Goal: Check status: Check status

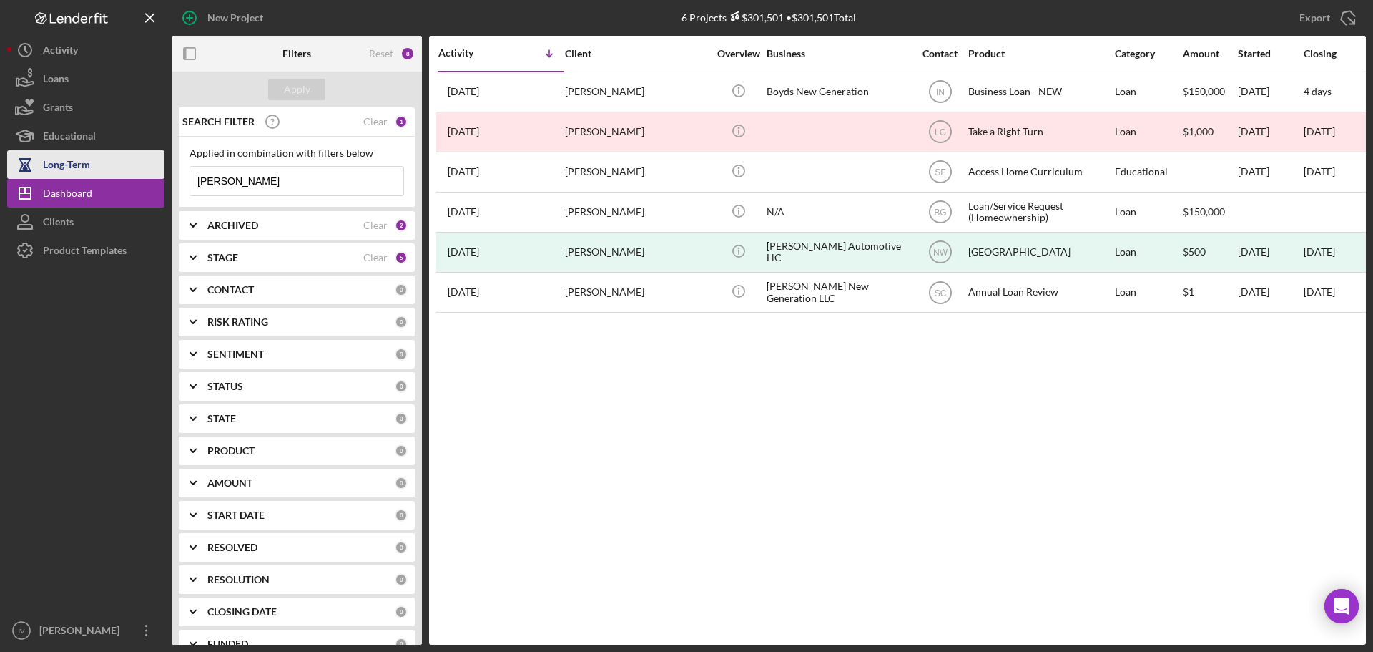
drag, startPoint x: 281, startPoint y: 182, endPoint x: 119, endPoint y: 177, distance: 161.7
click at [119, 177] on div "New Project 6 Projects $301,501 • $301,501 Total [PERSON_NAME] Export Icon/Expo…" at bounding box center [686, 322] width 1359 height 645
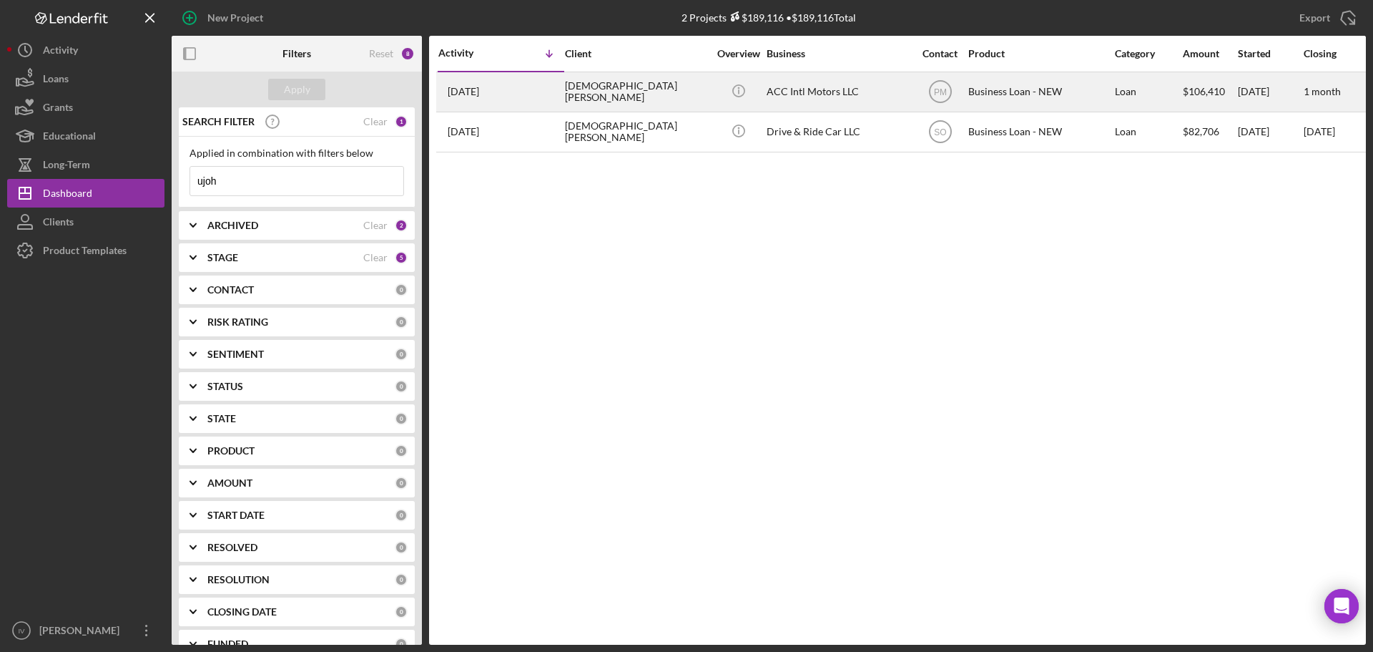
type input "ujoh"
click at [772, 86] on div "ACC Intl Motors LLC" at bounding box center [838, 92] width 143 height 38
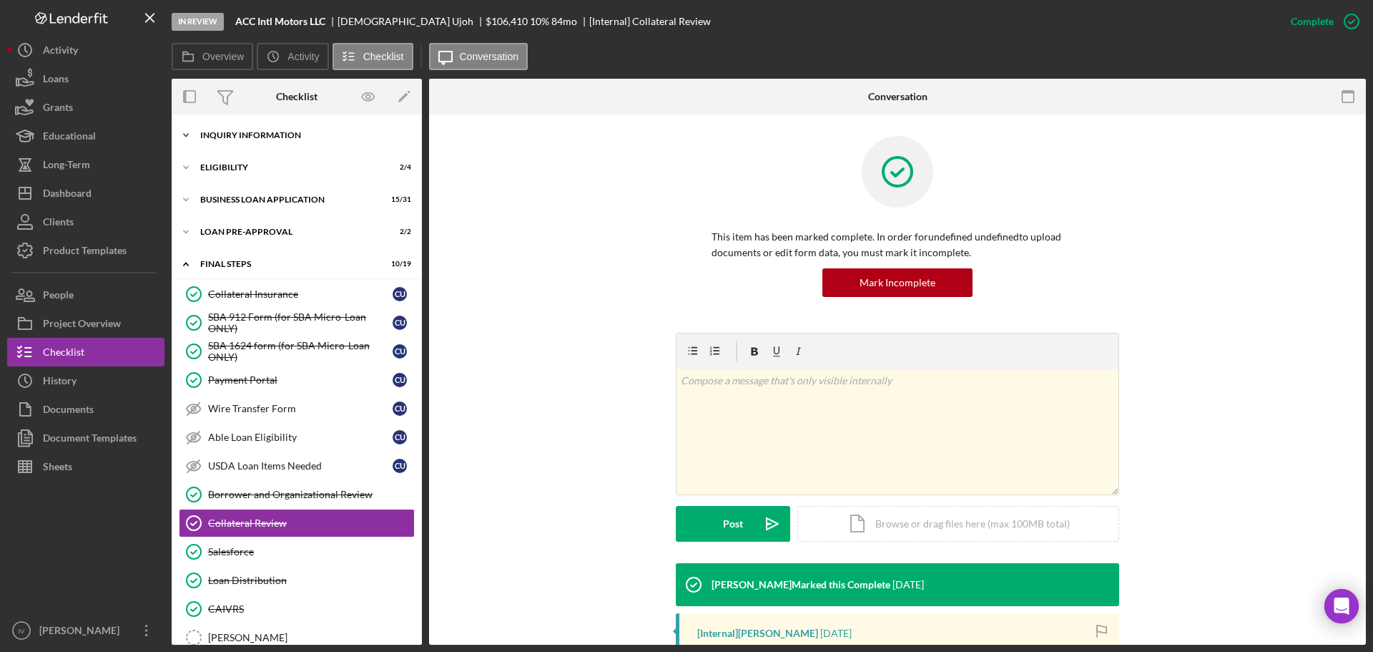
click at [292, 137] on div "INQUIRY INFORMATION" at bounding box center [302, 135] width 204 height 9
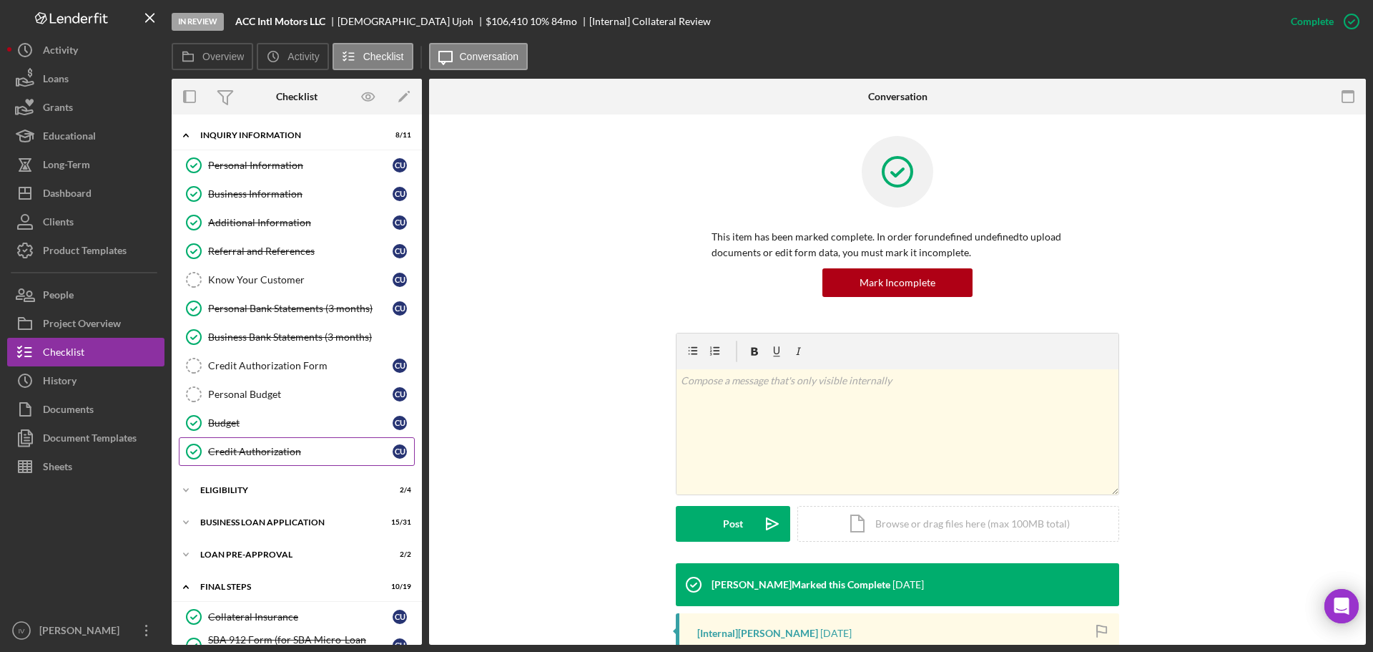
scroll to position [286, 0]
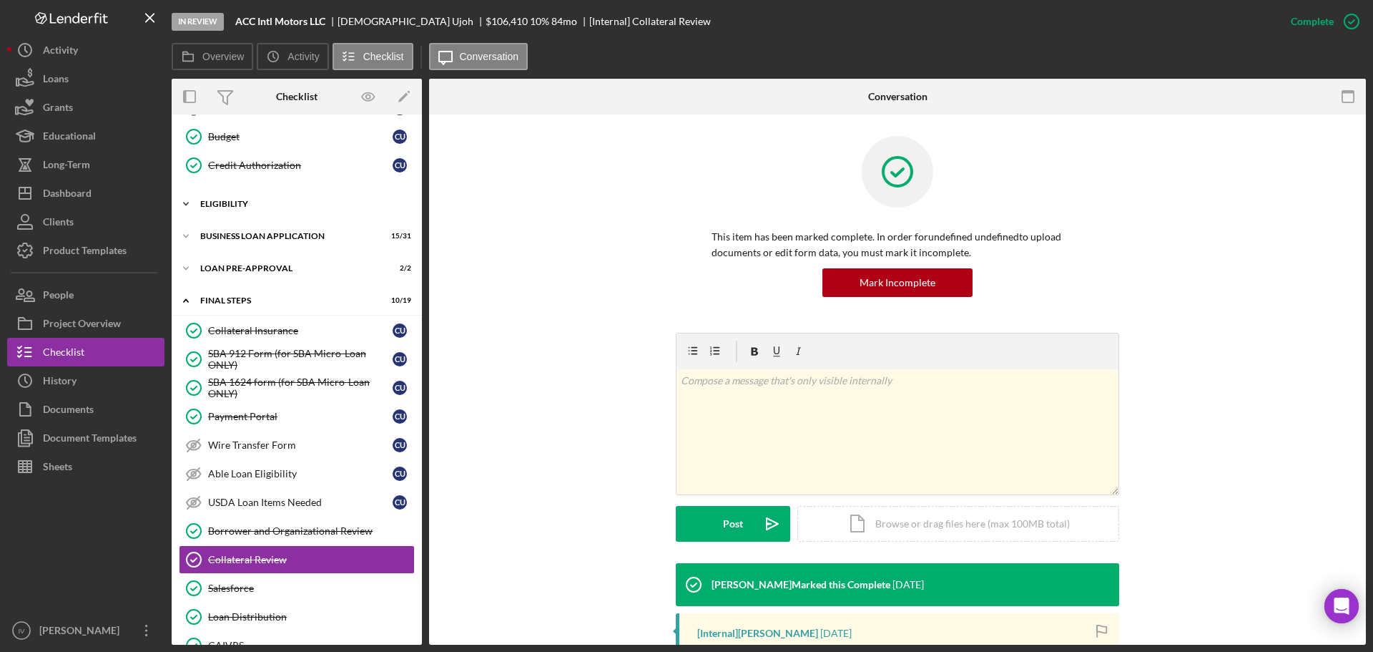
click at [250, 207] on div "ELIGIBILITY" at bounding box center [302, 204] width 204 height 9
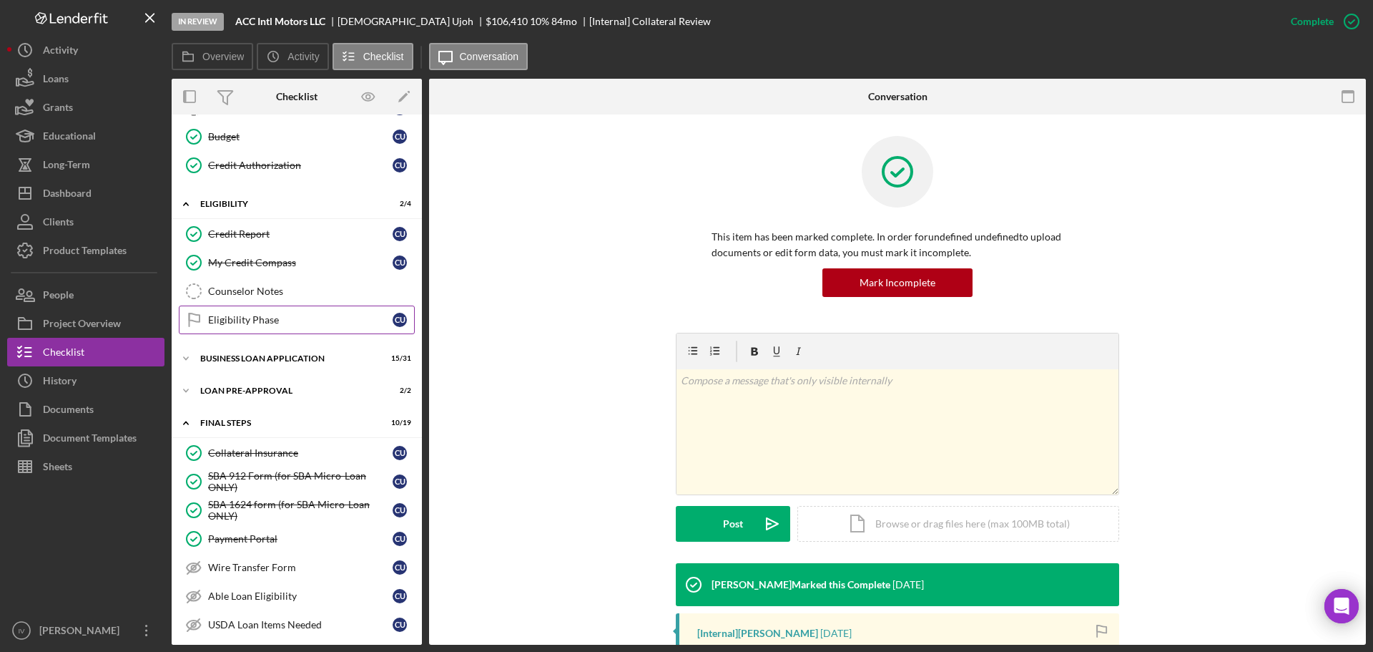
scroll to position [358, 0]
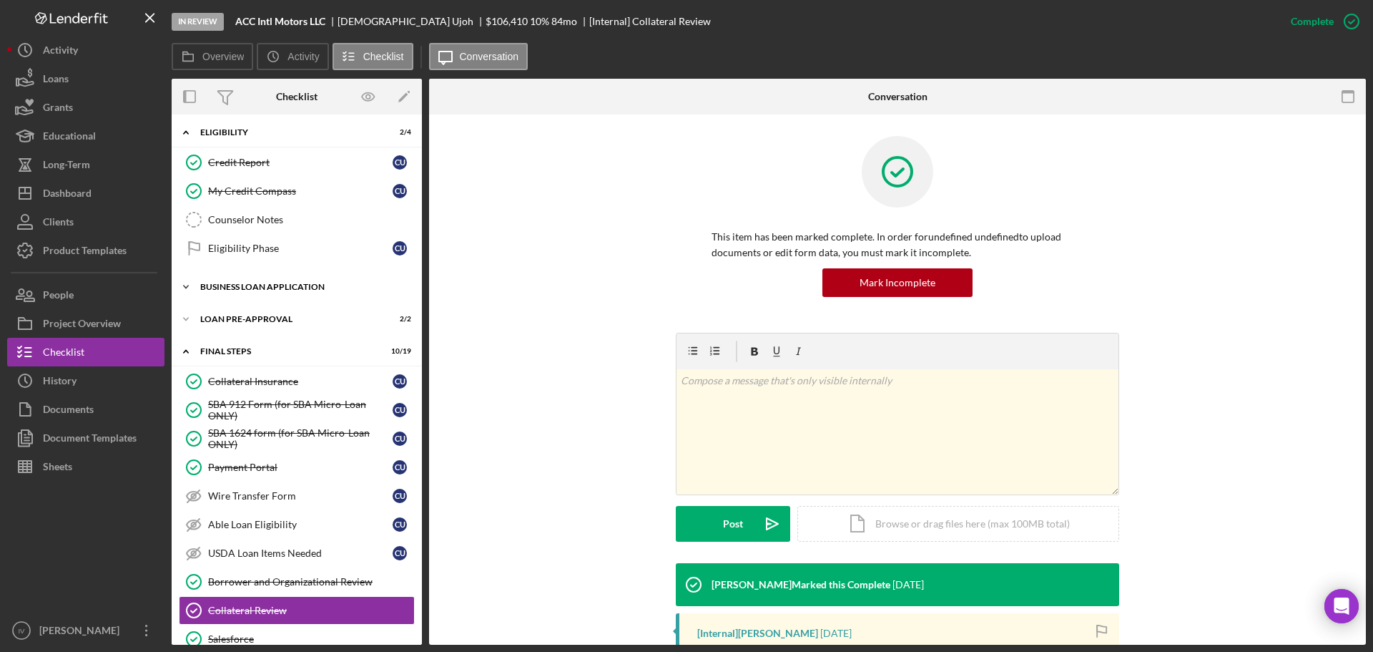
click at [250, 283] on div "BUSINESS LOAN APPLICATION" at bounding box center [302, 287] width 204 height 9
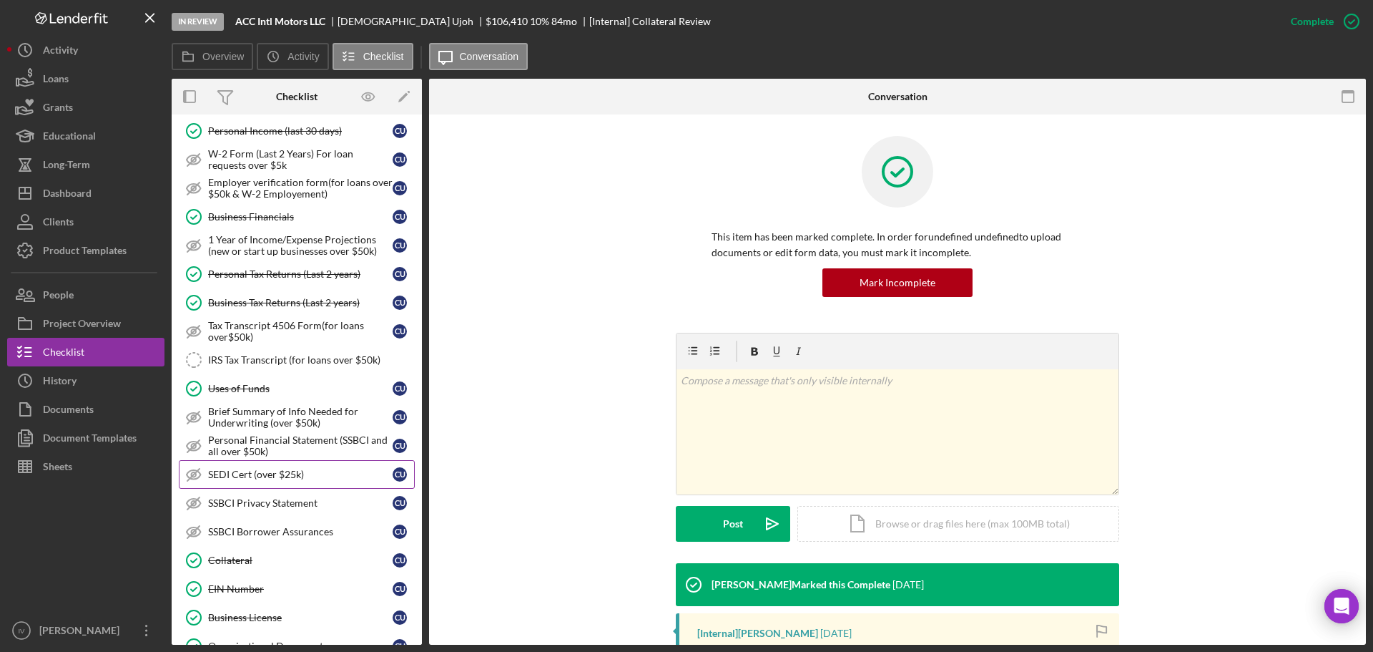
scroll to position [644, 0]
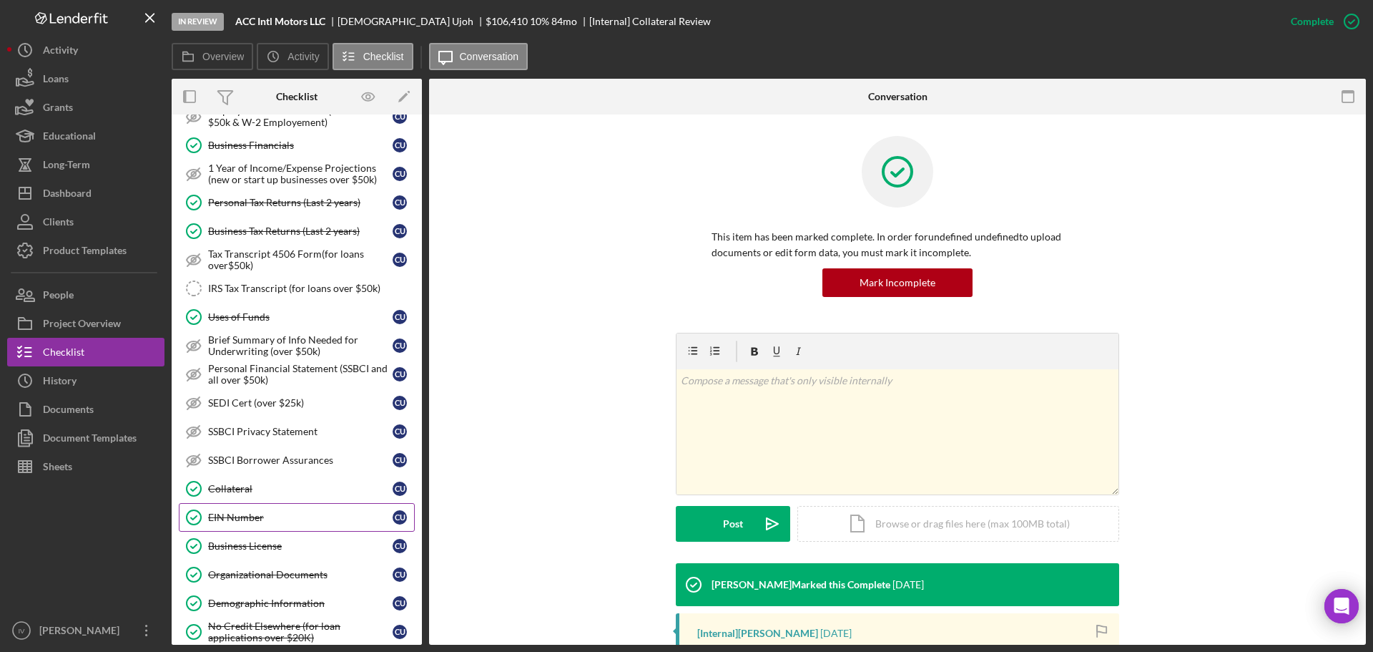
click at [250, 514] on div "EIN Number" at bounding box center [300, 516] width 185 height 11
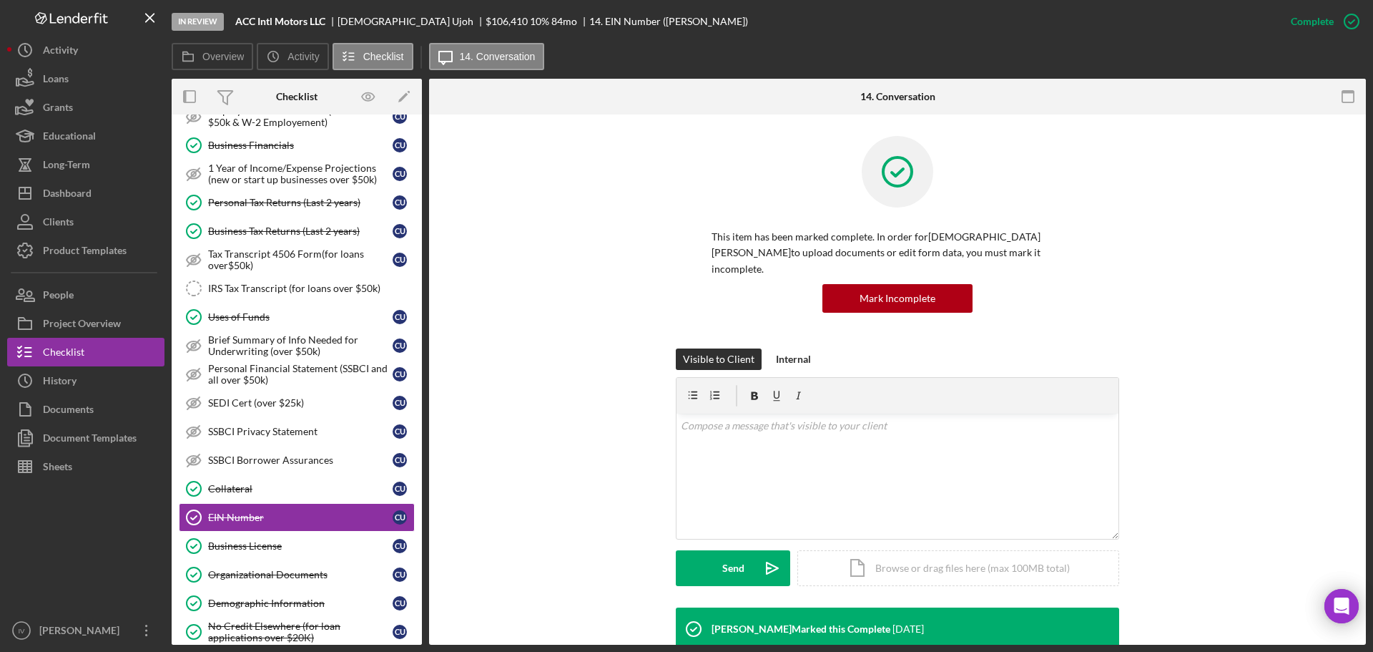
scroll to position [301, 0]
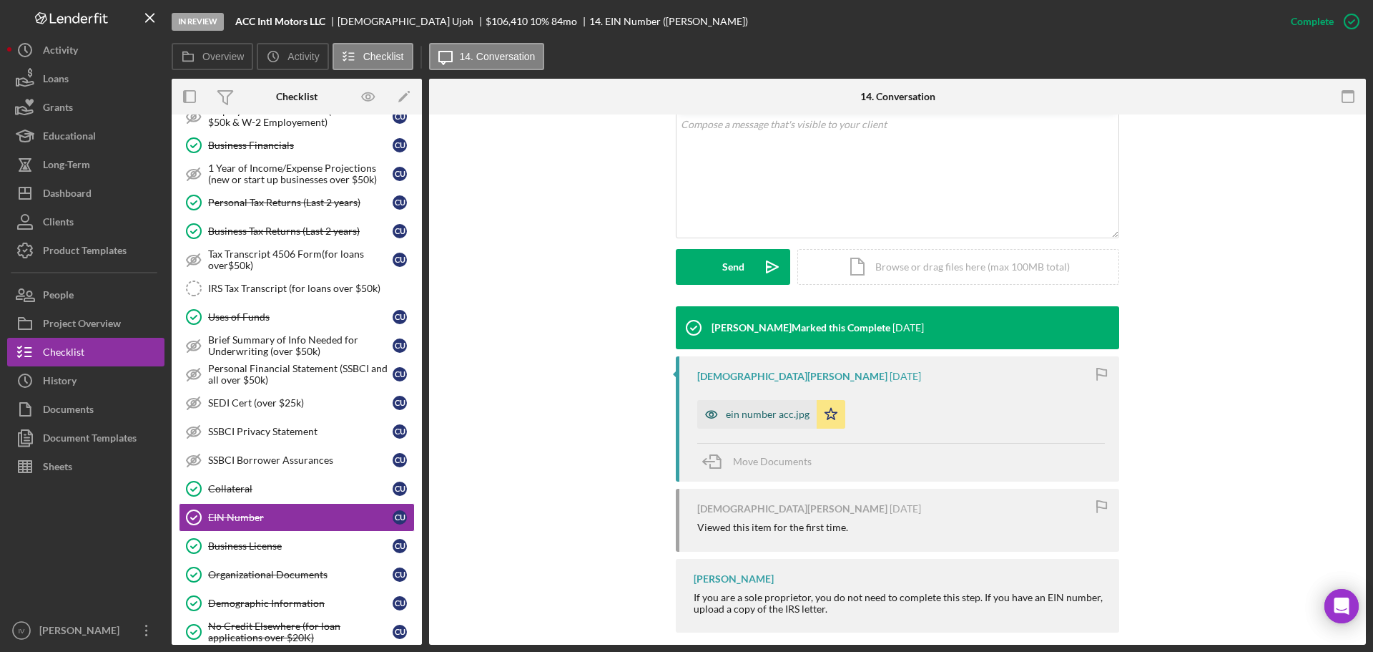
click at [760, 408] on div "ein number acc.jpg" at bounding box center [768, 413] width 84 height 11
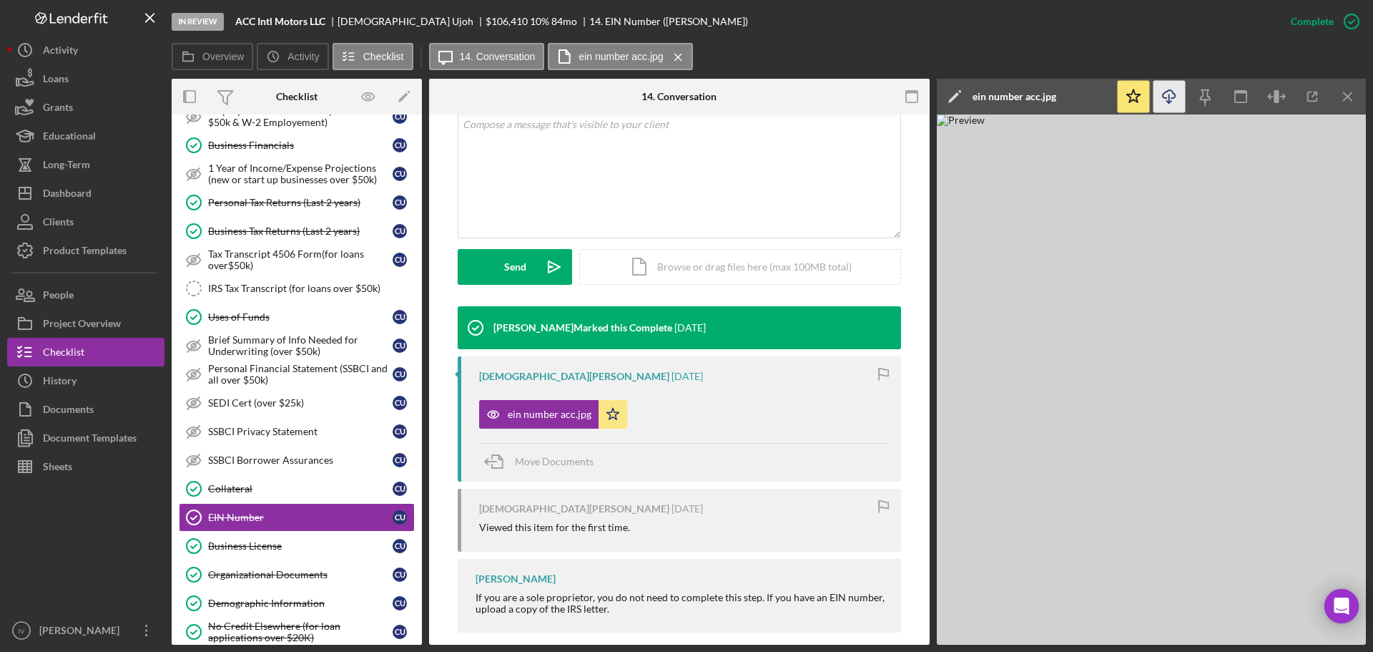
click at [1171, 97] on icon "Icon/Download" at bounding box center [1170, 97] width 32 height 32
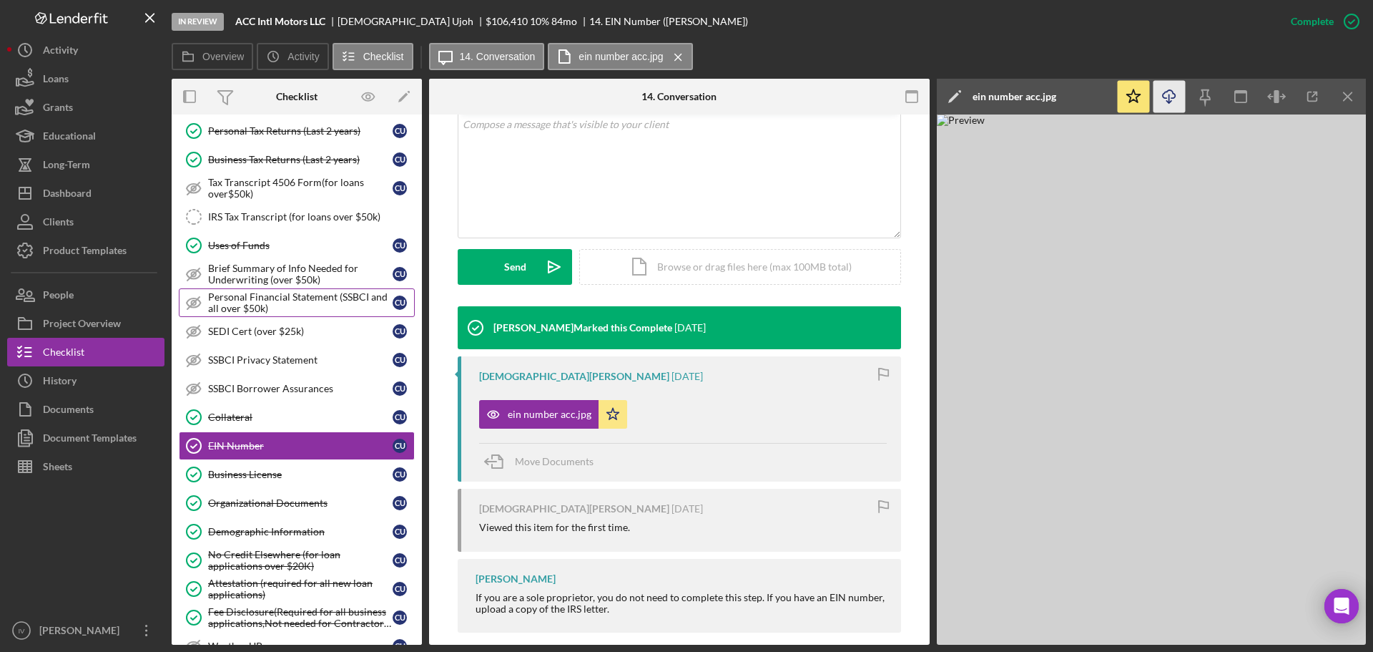
scroll to position [1001, 0]
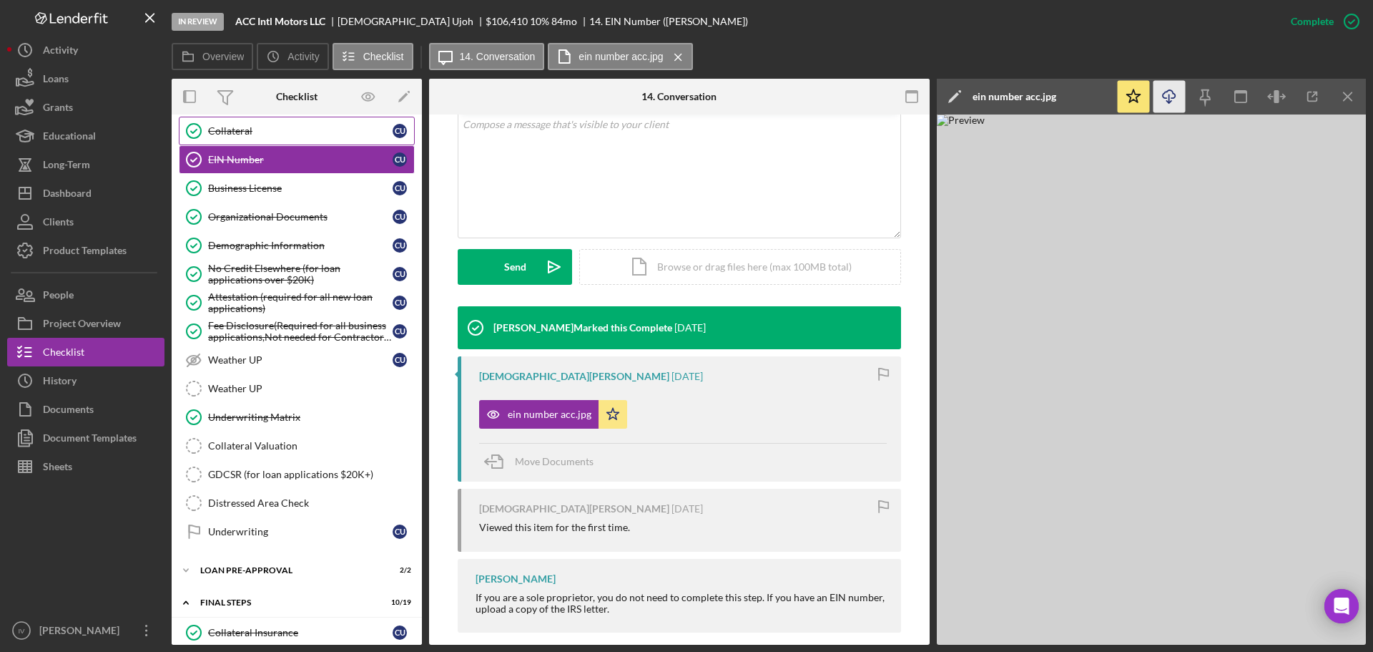
click at [220, 137] on div "Collateral" at bounding box center [300, 130] width 185 height 11
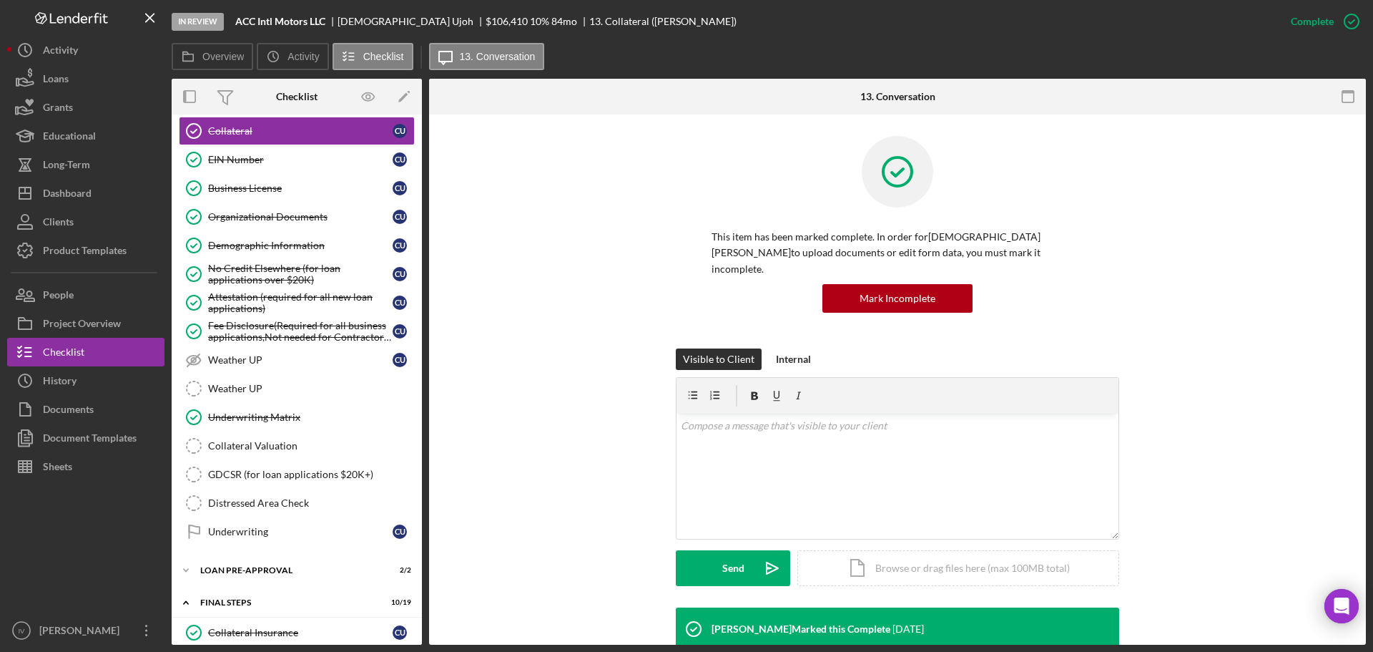
scroll to position [348, 0]
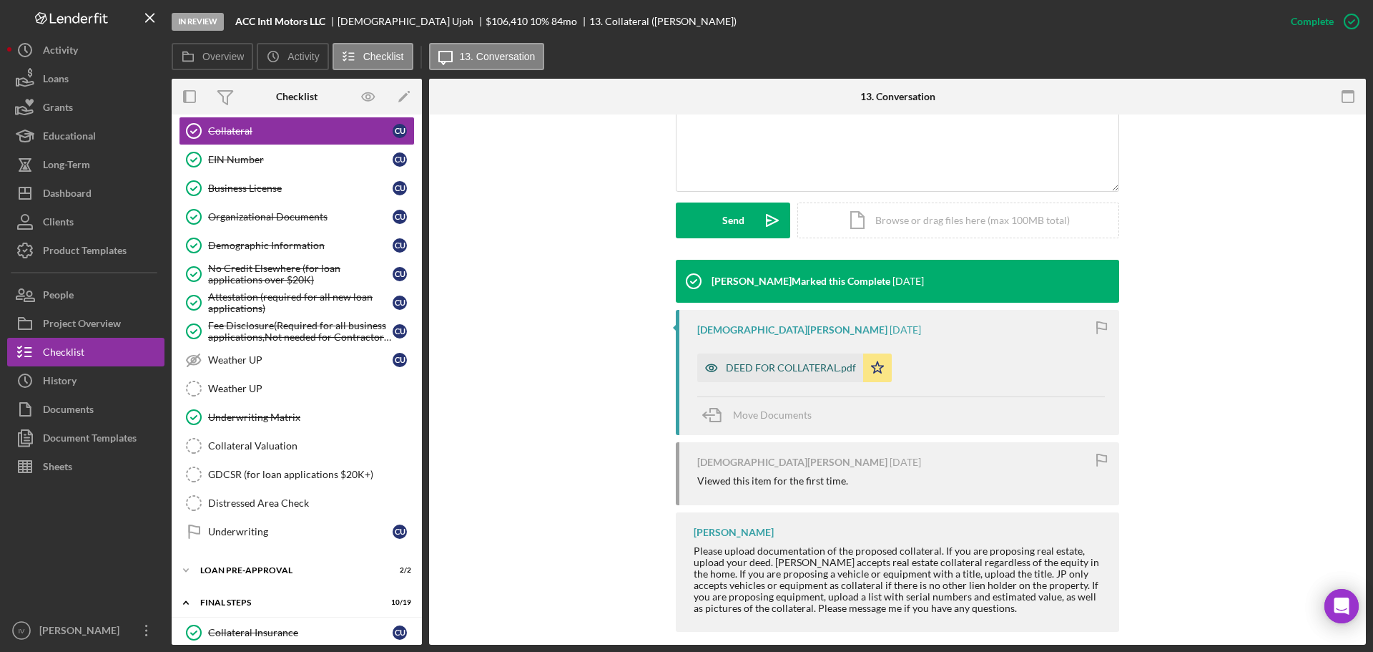
click at [756, 362] on div "DEED FOR COLLATERAL.pdf" at bounding box center [791, 367] width 130 height 11
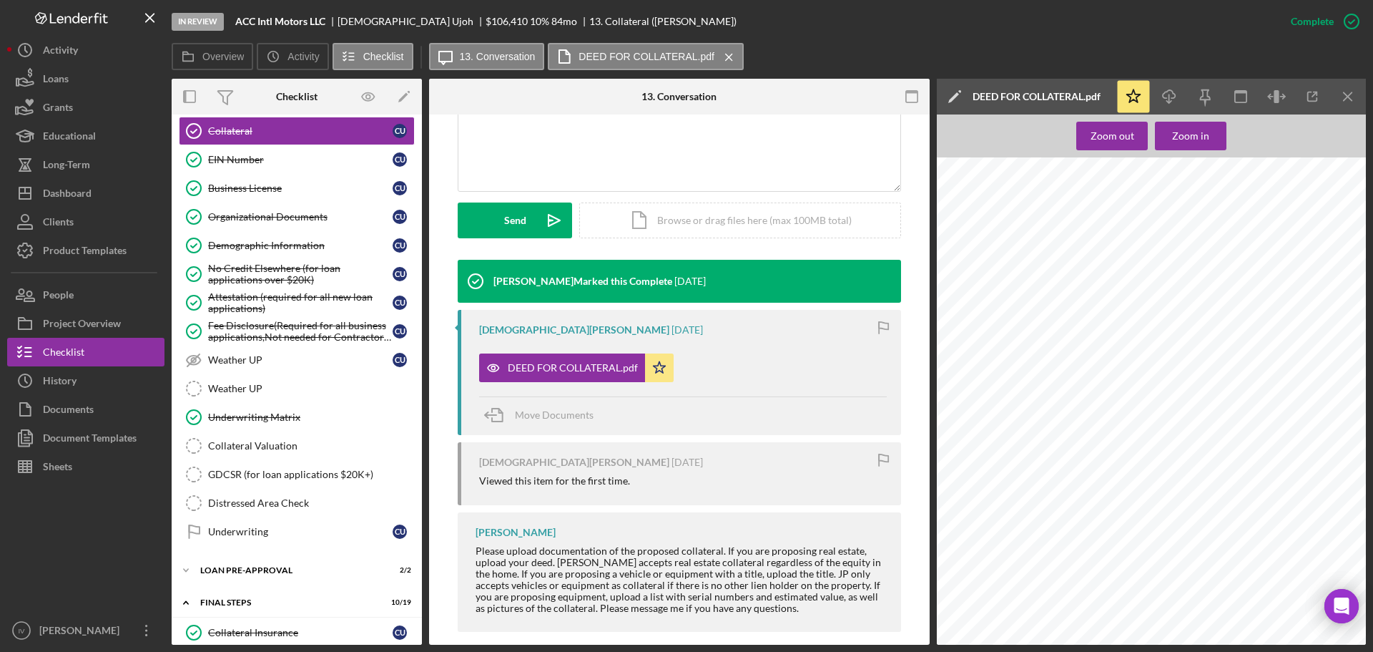
scroll to position [1790, 0]
click at [237, 221] on div "Organizational Documents" at bounding box center [300, 216] width 185 height 11
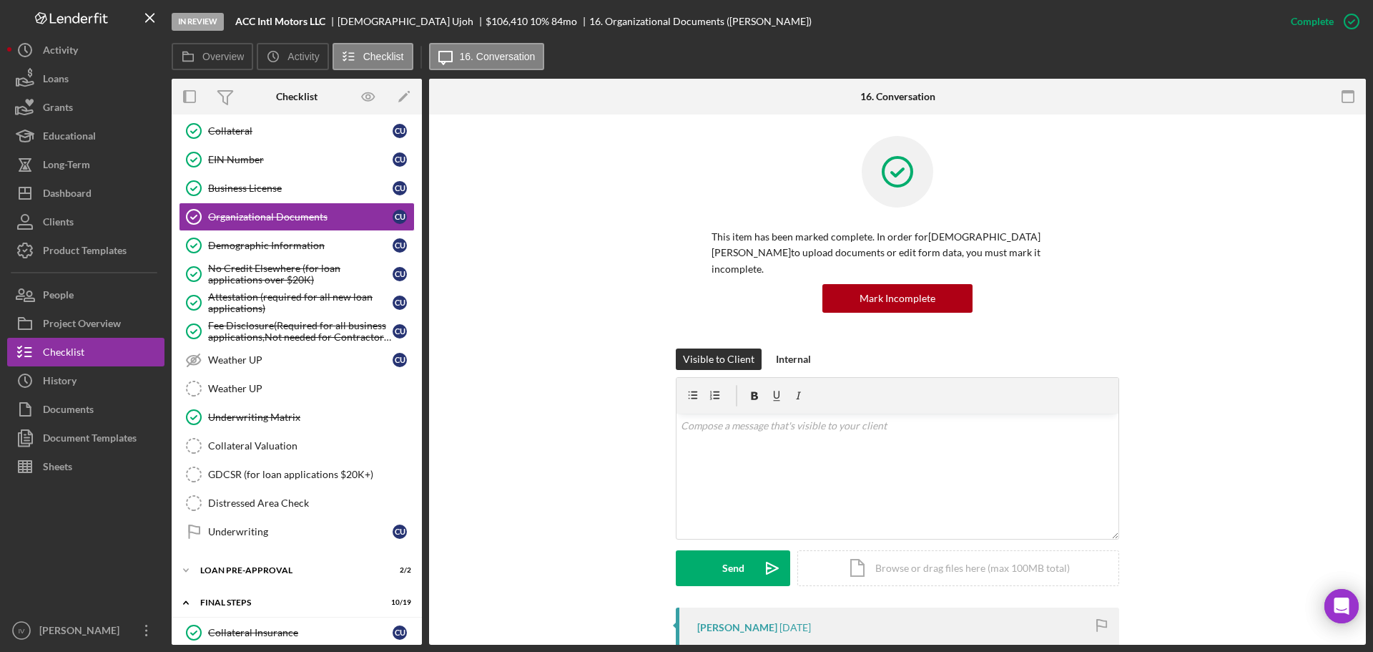
scroll to position [358, 0]
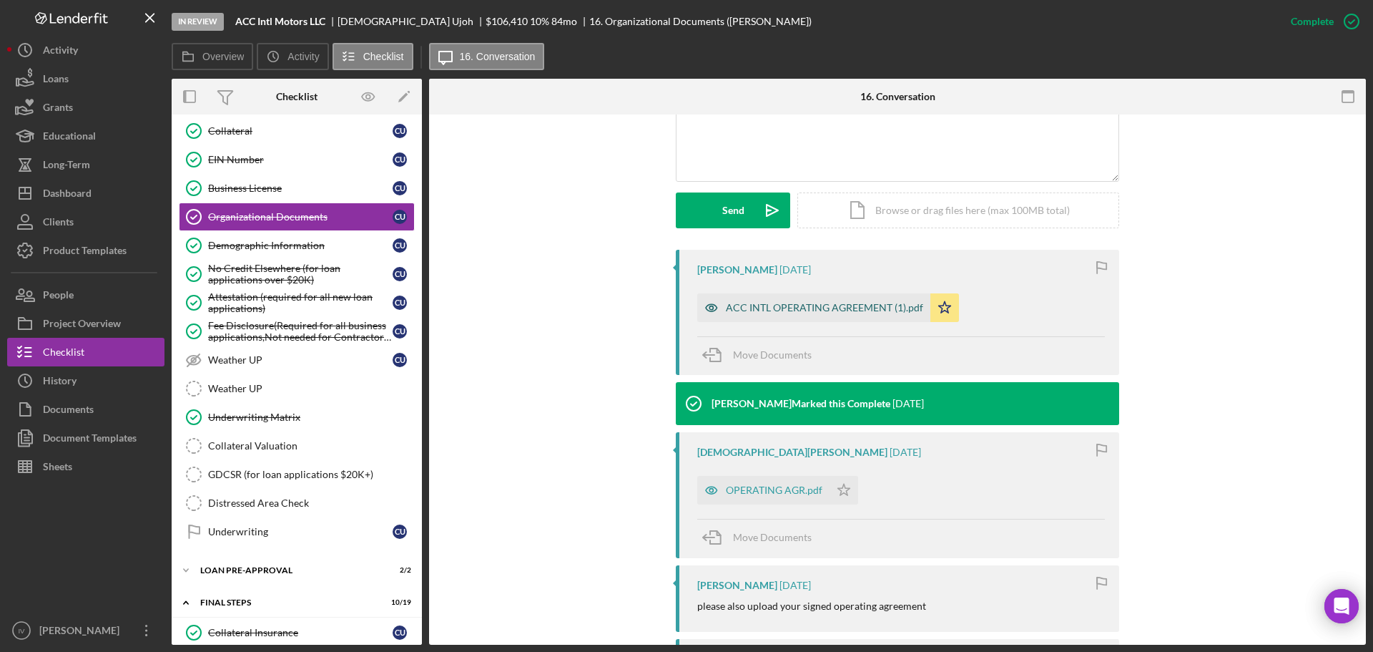
click at [766, 302] on div "ACC INTL OPERATING AGREEMENT (1).pdf" at bounding box center [824, 307] width 197 height 11
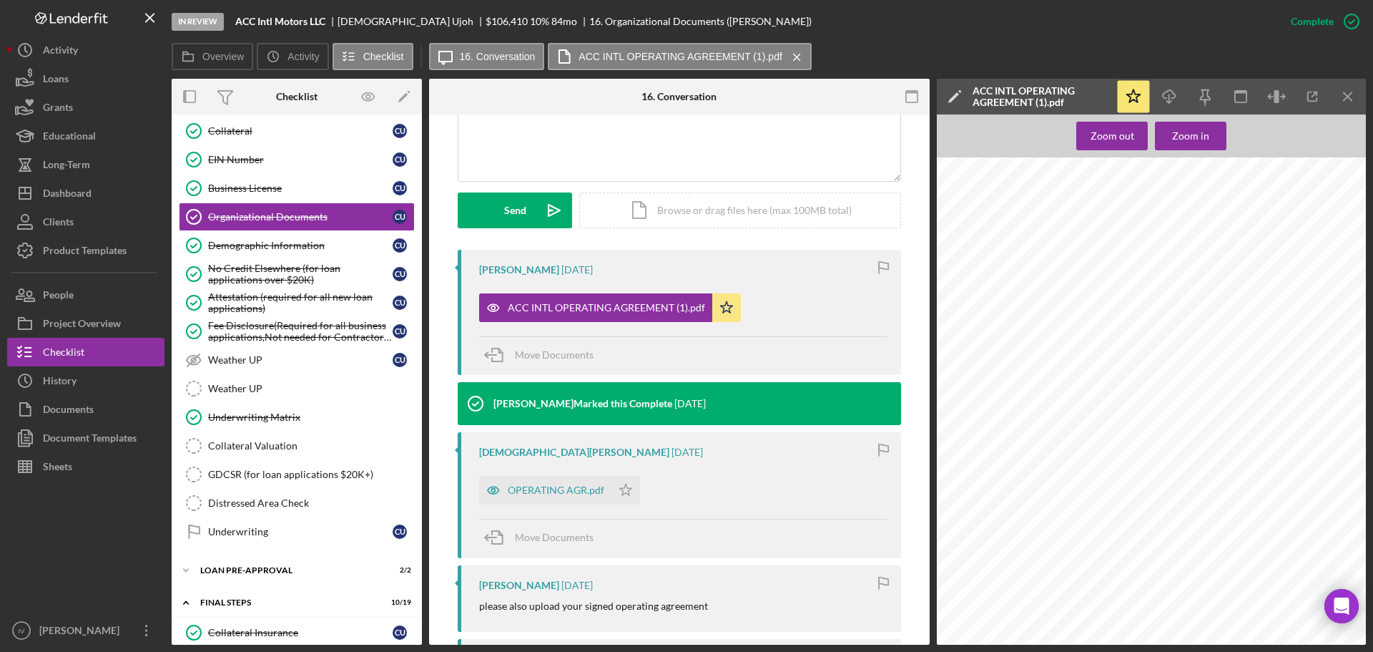
scroll to position [0, 0]
click at [57, 198] on div "Dashboard" at bounding box center [67, 195] width 49 height 32
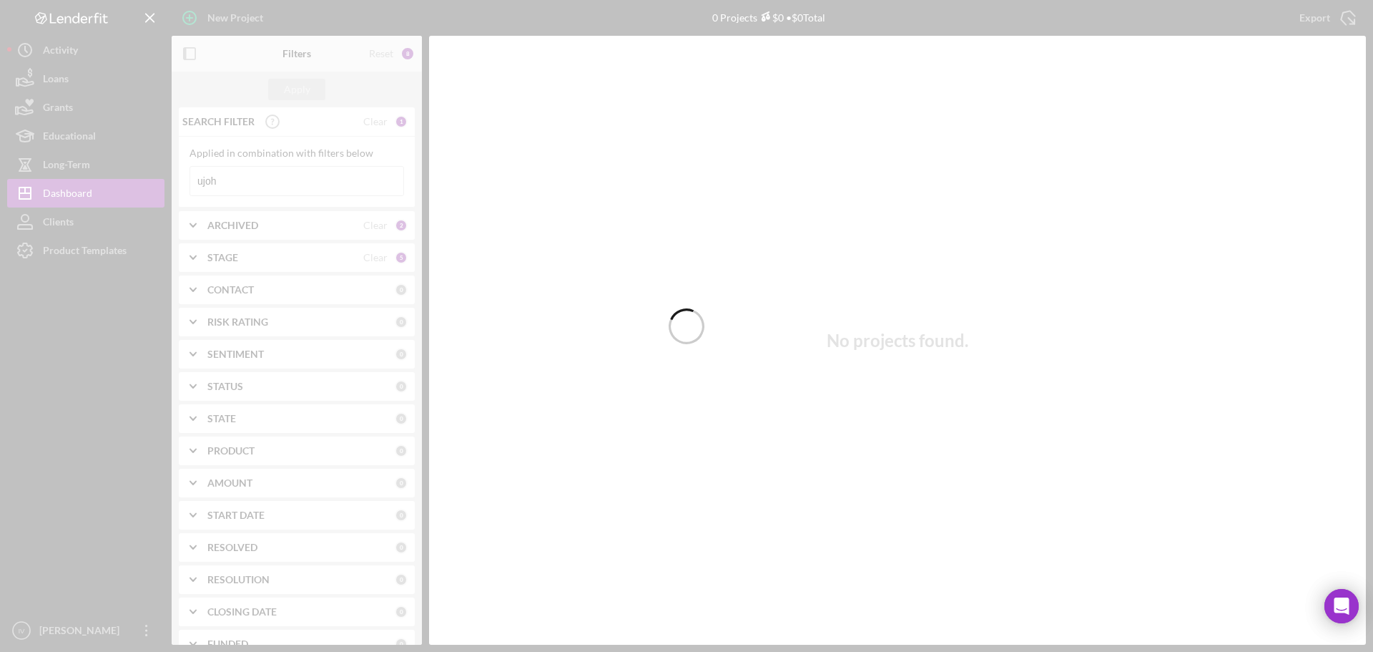
click at [240, 183] on div at bounding box center [686, 326] width 1373 height 652
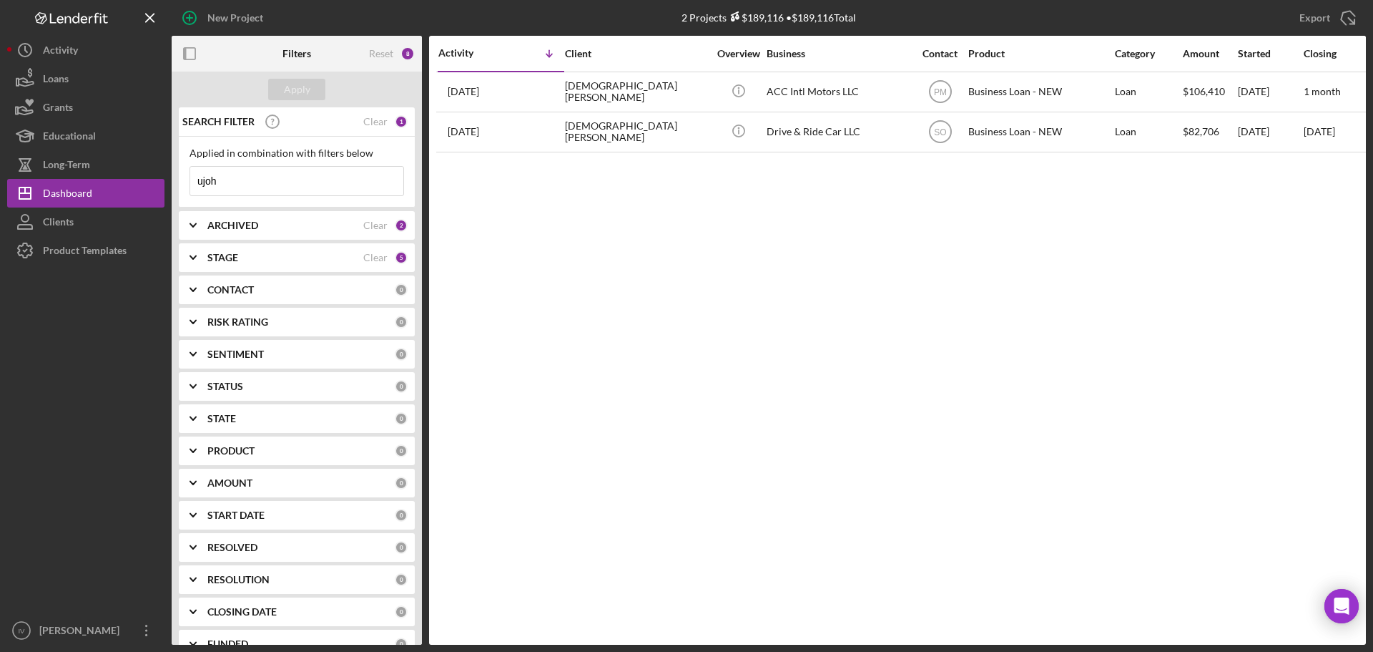
click at [233, 184] on input "ujoh" at bounding box center [296, 181] width 213 height 29
drag, startPoint x: 233, startPoint y: 184, endPoint x: 120, endPoint y: 177, distance: 113.2
click at [120, 177] on div "New Project 2 Projects $189,116 • $189,116 Total ujoh Export Icon/Export Filter…" at bounding box center [686, 322] width 1359 height 645
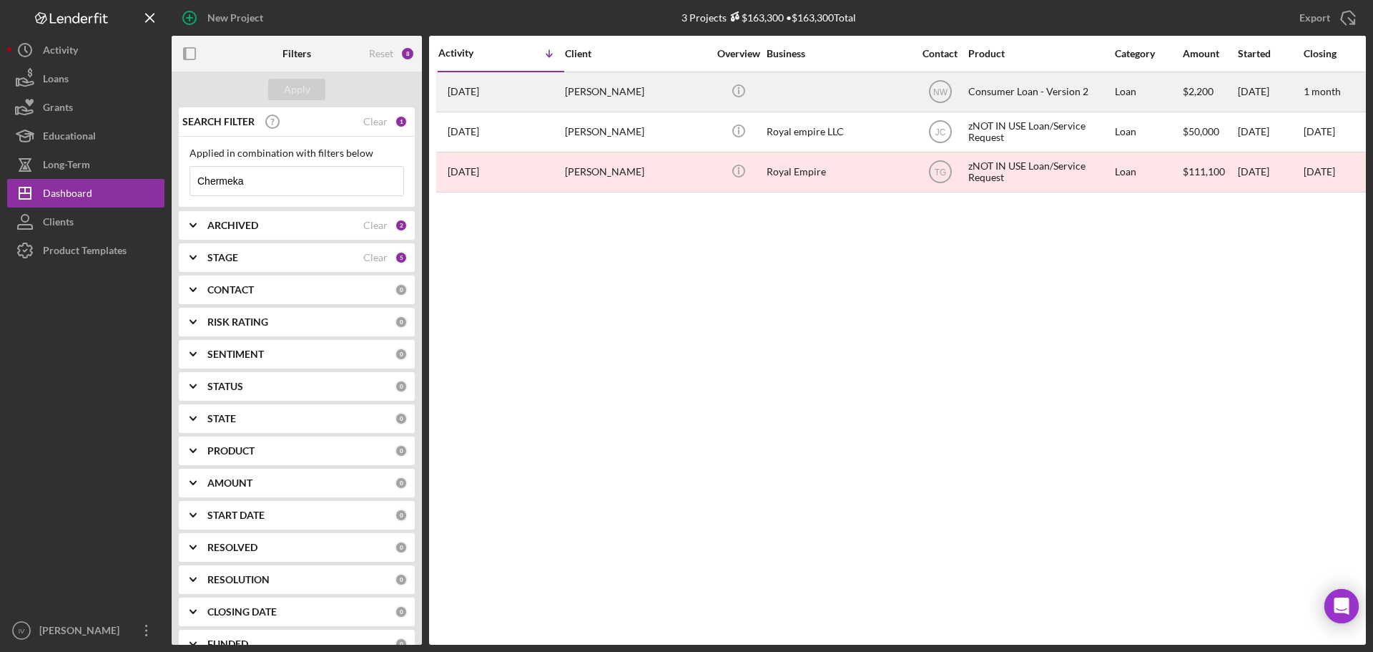
type input "Chermeka"
click at [622, 91] on div "[PERSON_NAME]" at bounding box center [636, 92] width 143 height 38
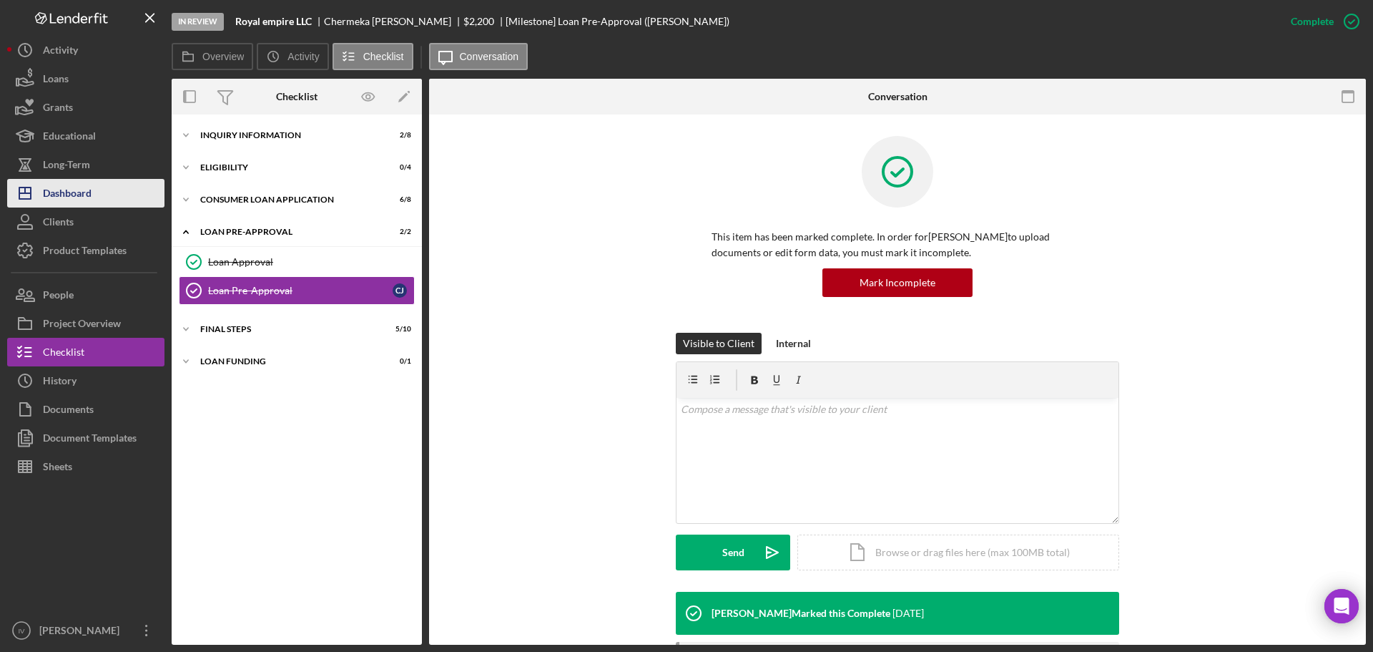
click at [72, 187] on div "Dashboard" at bounding box center [67, 195] width 49 height 32
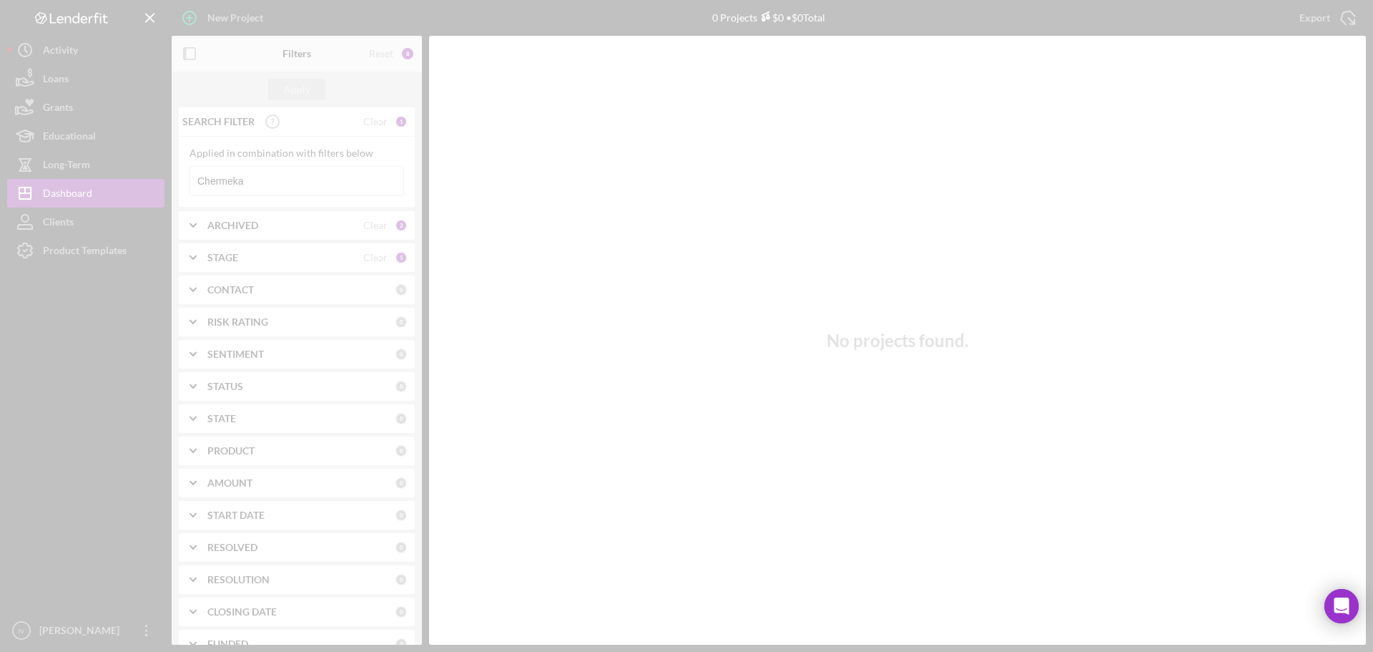
click at [243, 183] on div at bounding box center [686, 326] width 1373 height 652
click at [261, 185] on div at bounding box center [686, 326] width 1373 height 652
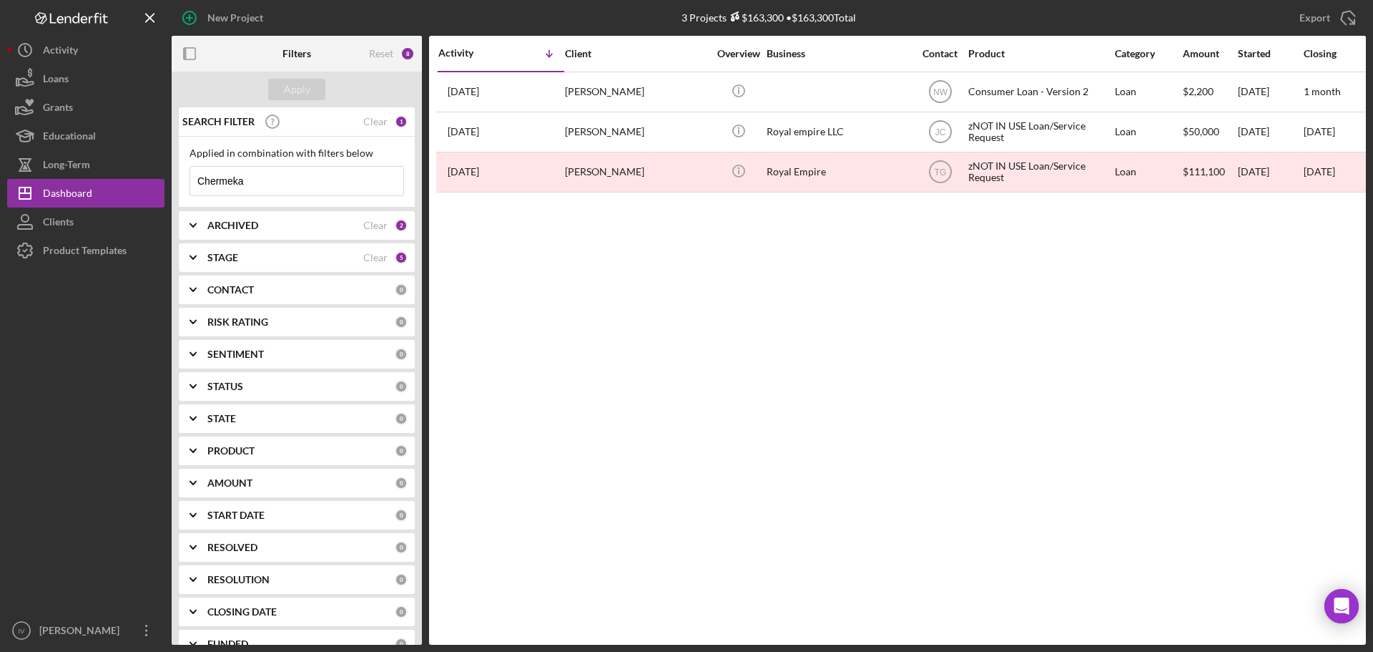
click at [262, 185] on input "Chermeka" at bounding box center [296, 181] width 213 height 29
drag, startPoint x: 280, startPoint y: 180, endPoint x: 81, endPoint y: 180, distance: 198.9
click at [81, 180] on div "New Project 3 Projects $163,300 • $163,300 Total Chermeka Export Icon/Export Fi…" at bounding box center [686, 322] width 1359 height 645
type input "[PERSON_NAME]"
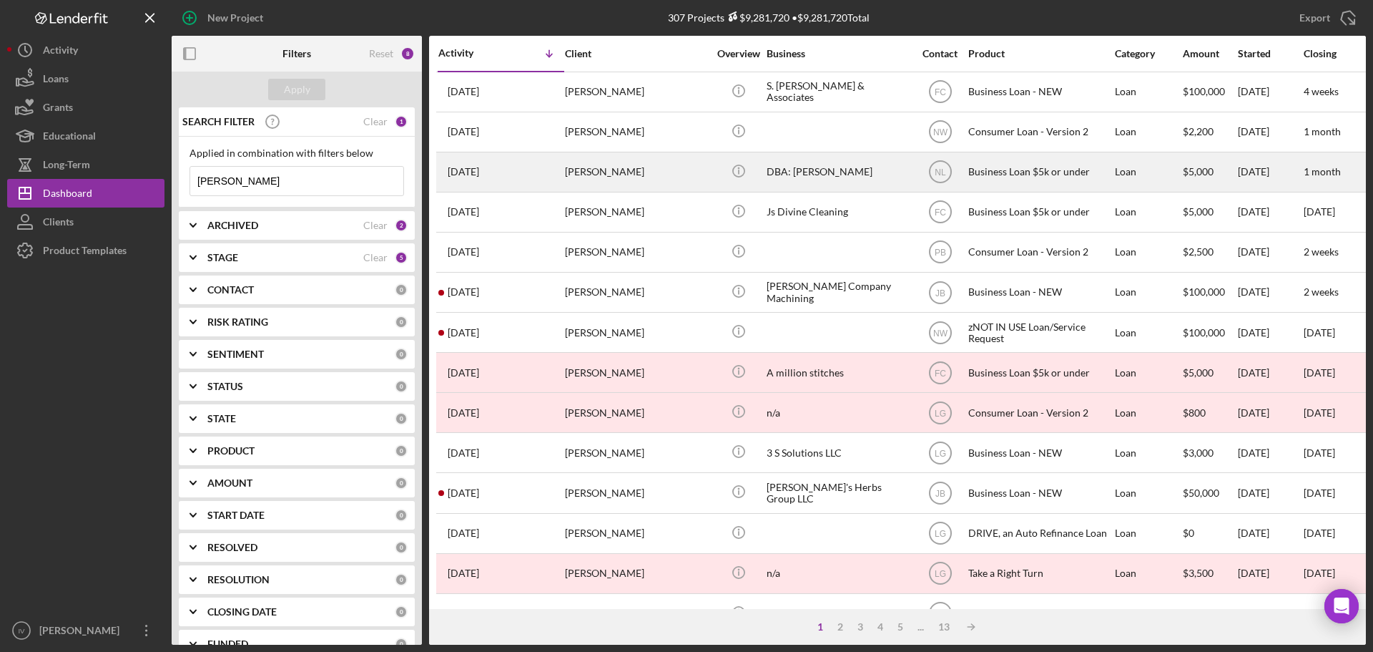
click at [615, 182] on div "[PERSON_NAME]" at bounding box center [636, 172] width 143 height 38
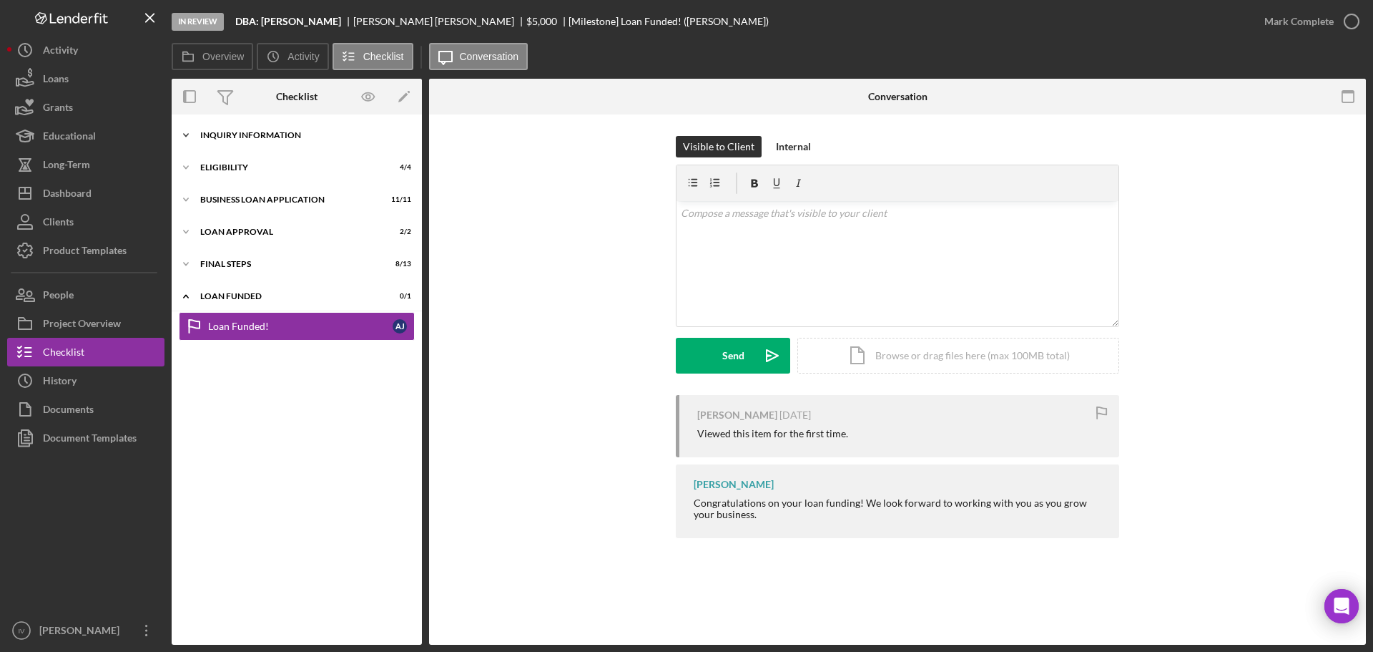
click at [232, 137] on div "INQUIRY INFORMATION" at bounding box center [302, 135] width 204 height 9
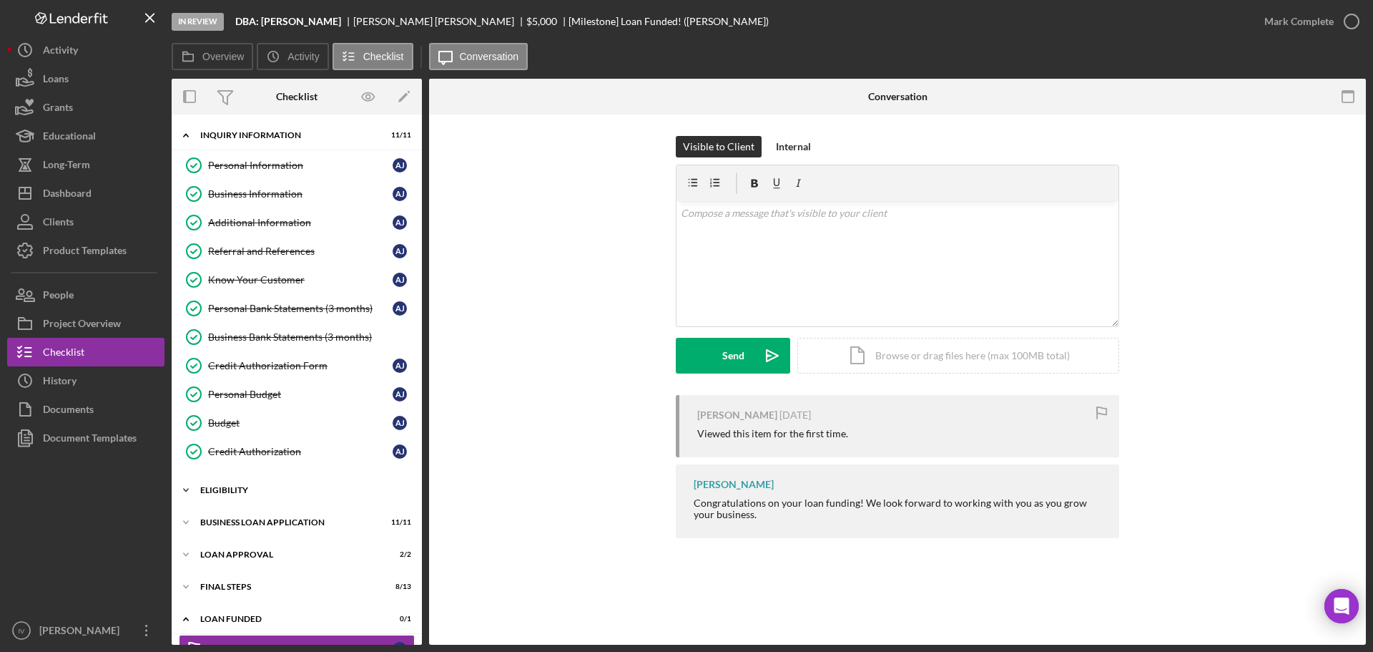
scroll to position [33, 0]
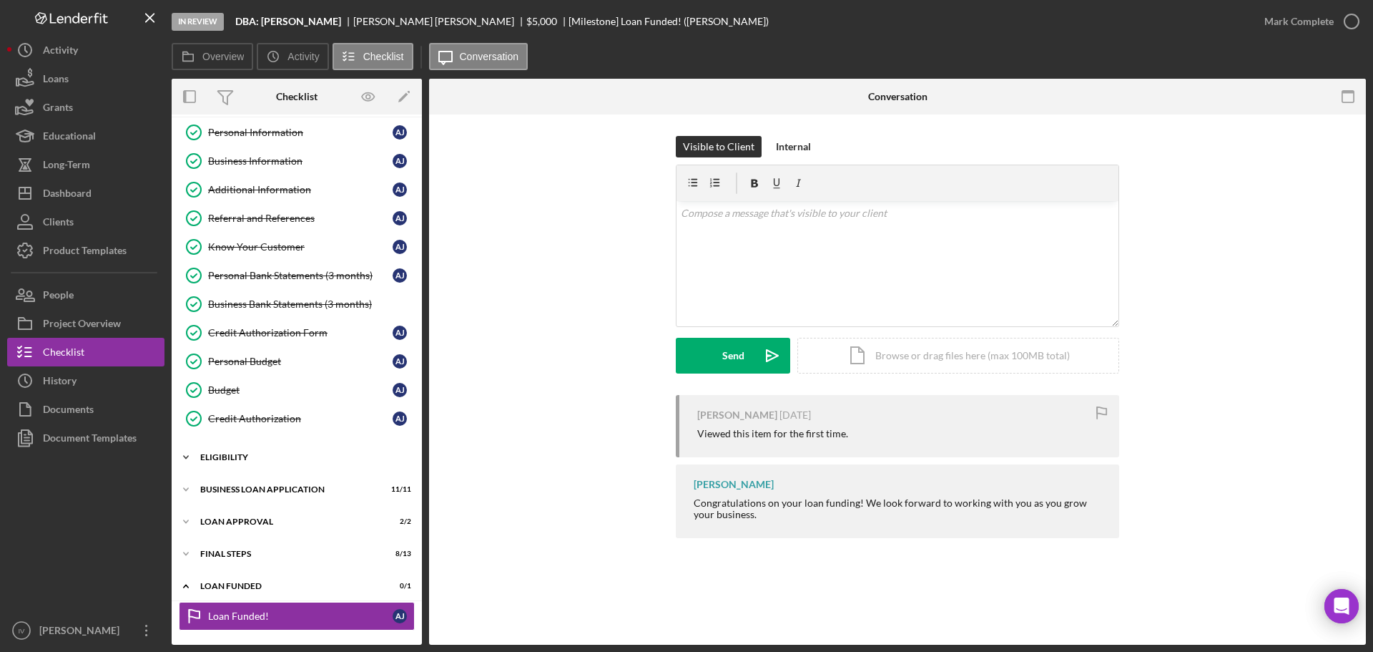
click at [236, 459] on div "Eligibility" at bounding box center [302, 457] width 204 height 9
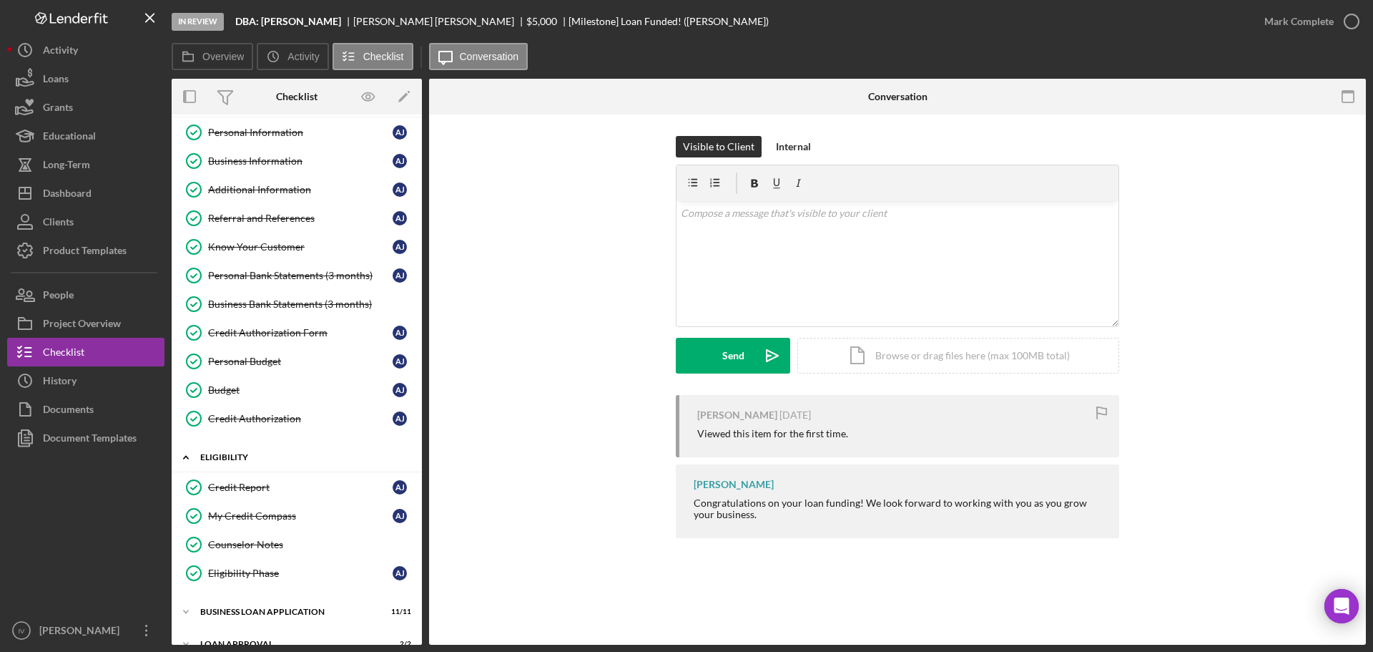
scroll to position [155, 0]
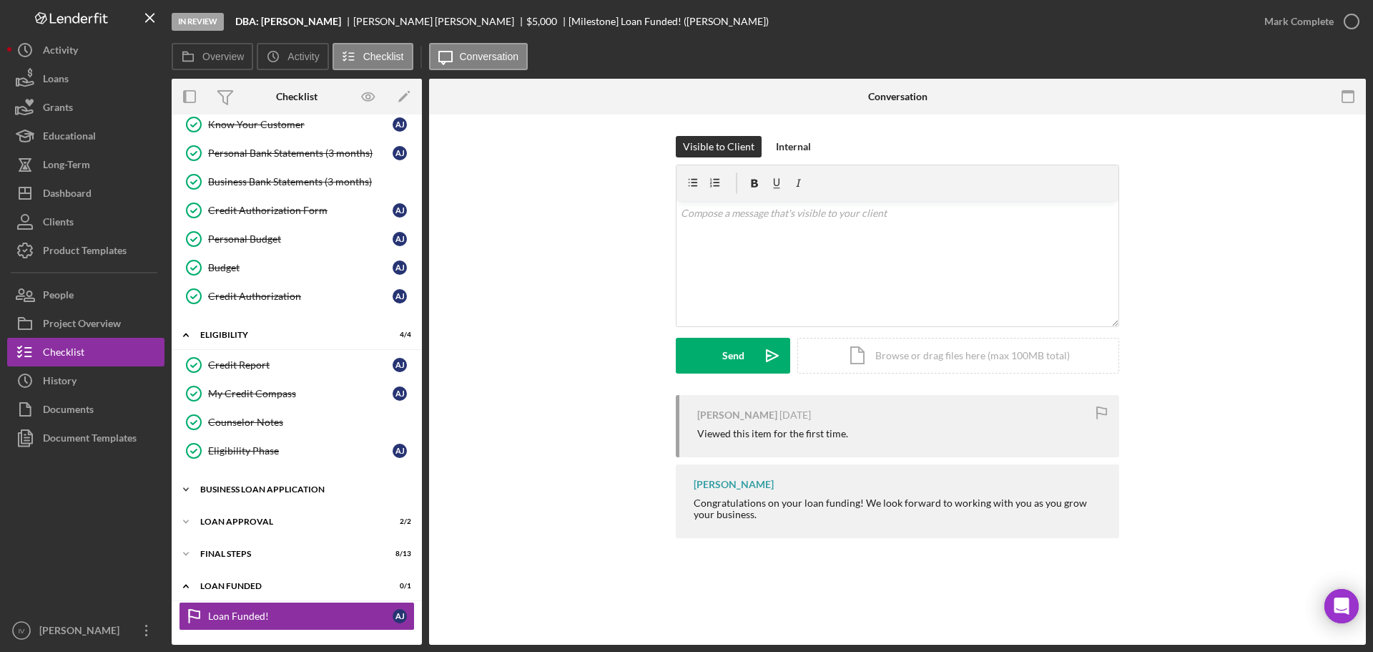
click at [239, 489] on div "BUSINESS LOAN APPLICATION" at bounding box center [302, 489] width 204 height 9
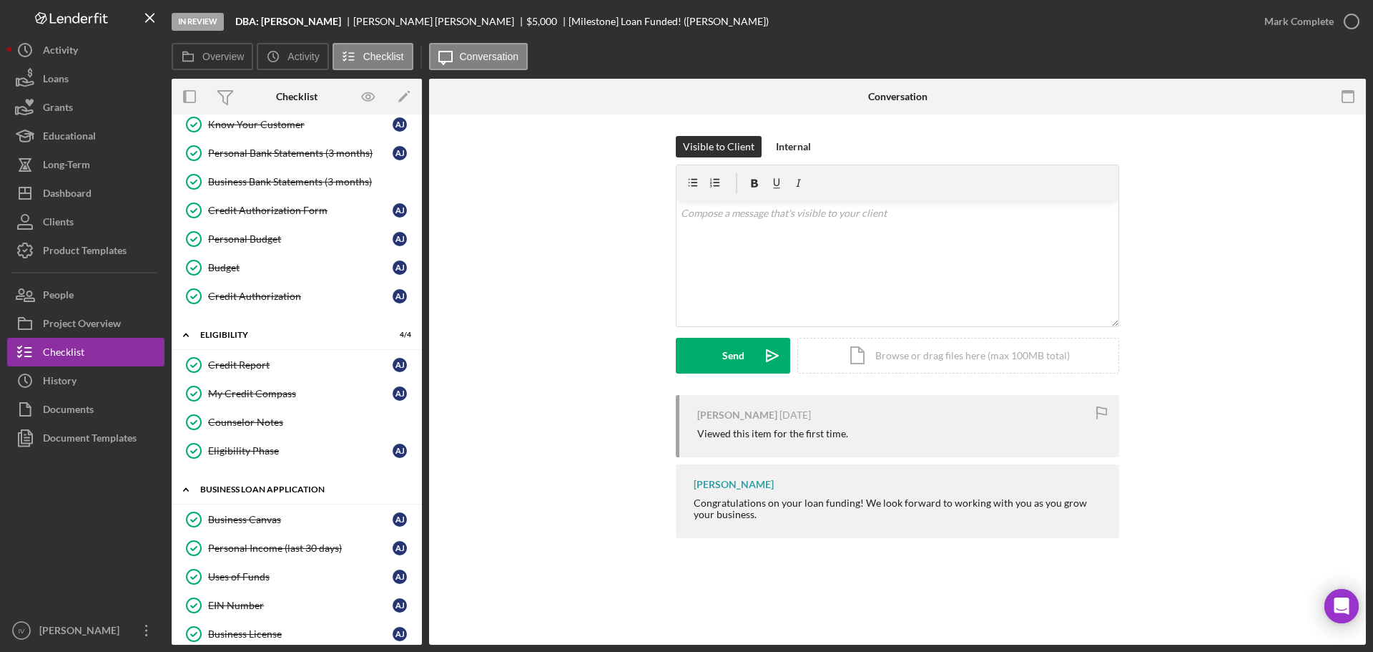
scroll to position [478, 0]
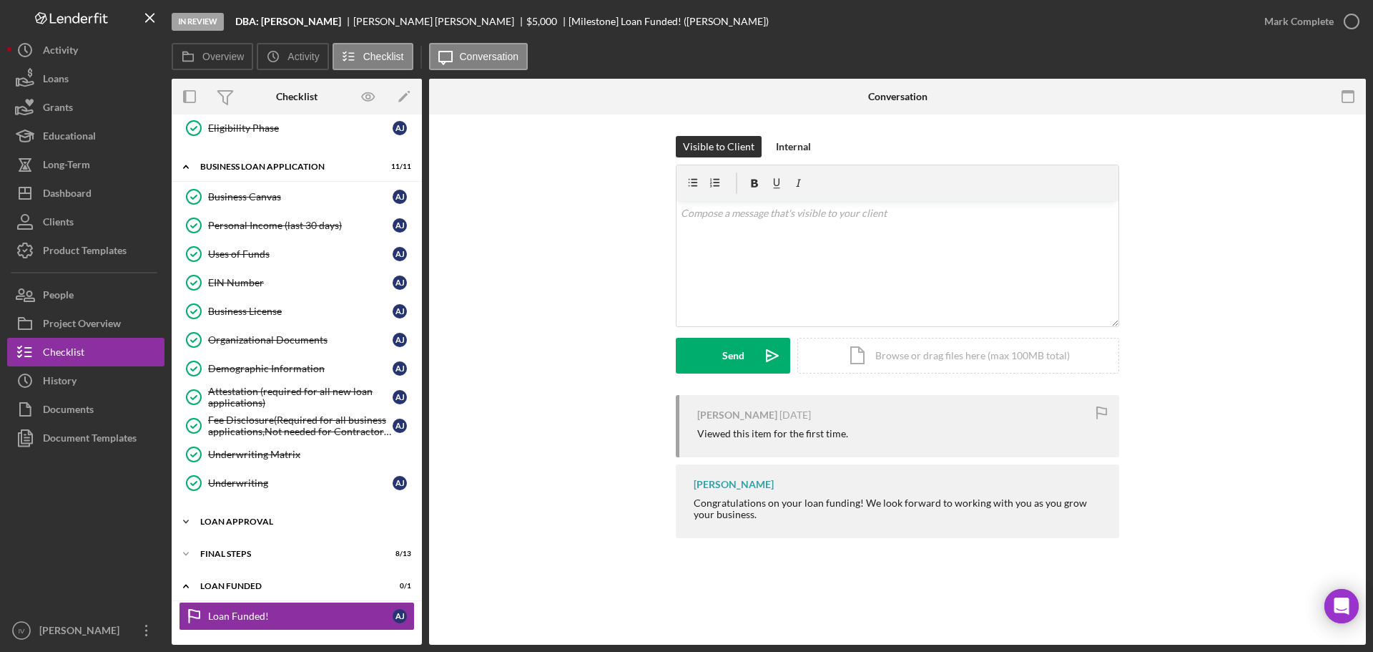
click at [234, 517] on div "Loan Approval" at bounding box center [302, 521] width 204 height 9
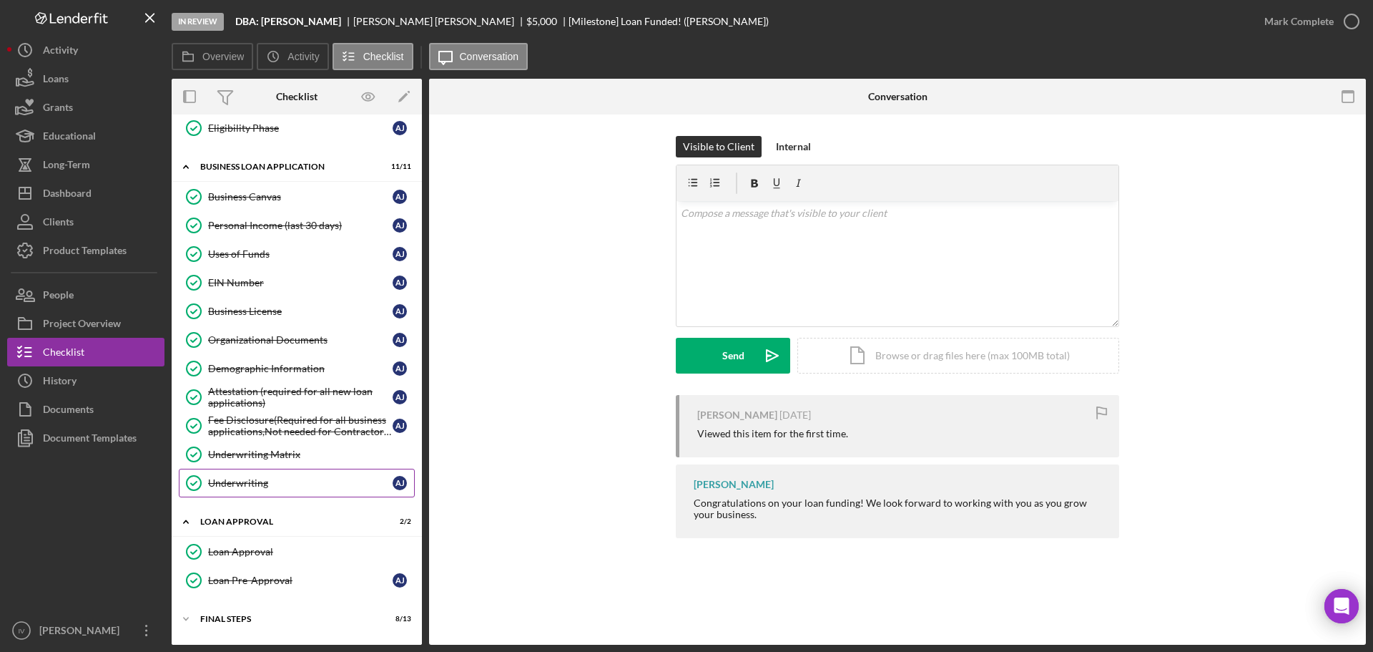
scroll to position [543, 0]
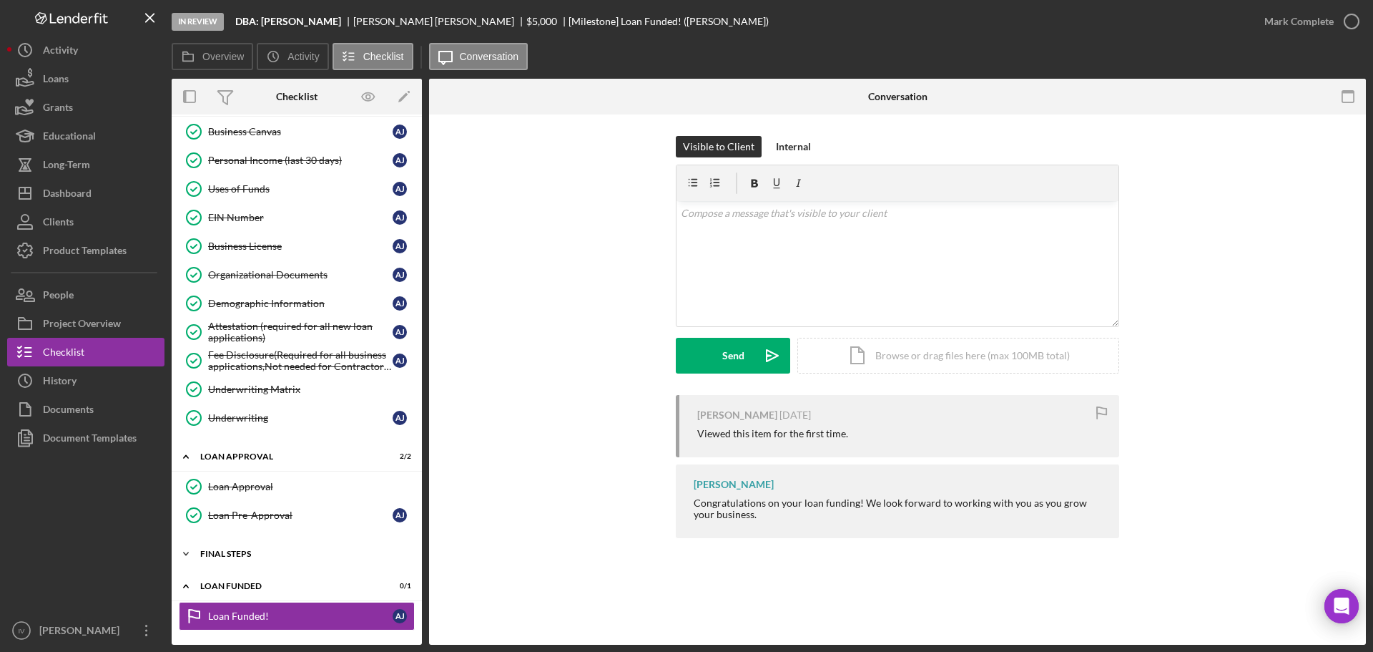
click at [240, 551] on div "Final Steps" at bounding box center [302, 553] width 204 height 9
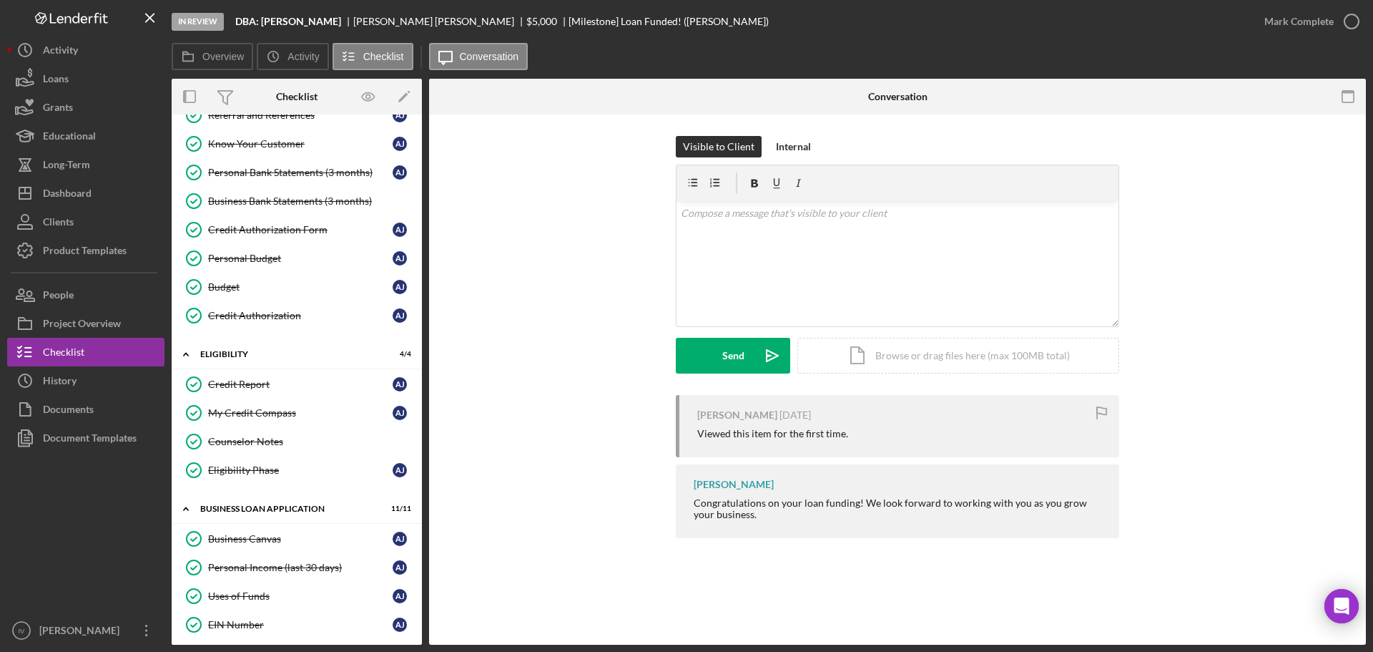
scroll to position [0, 0]
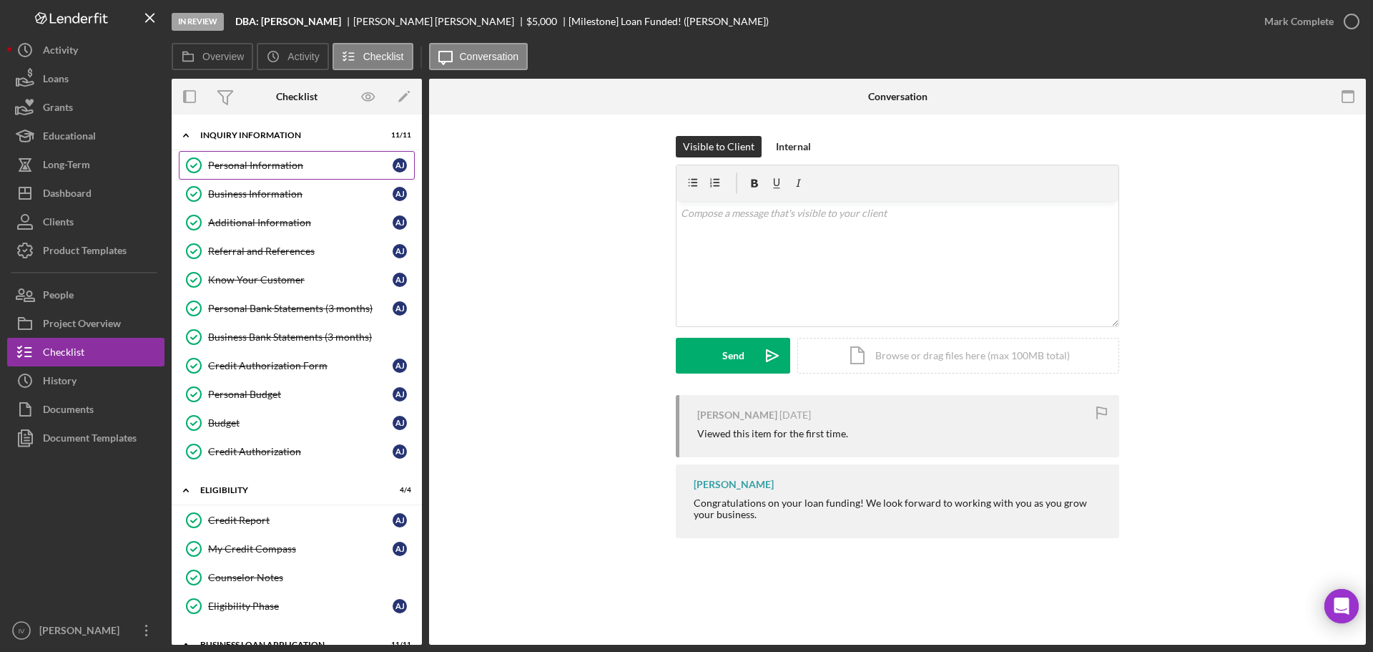
drag, startPoint x: 287, startPoint y: 167, endPoint x: 274, endPoint y: 174, distance: 14.4
click at [287, 167] on div "Personal Information" at bounding box center [300, 165] width 185 height 11
